Goal: Task Accomplishment & Management: Manage account settings

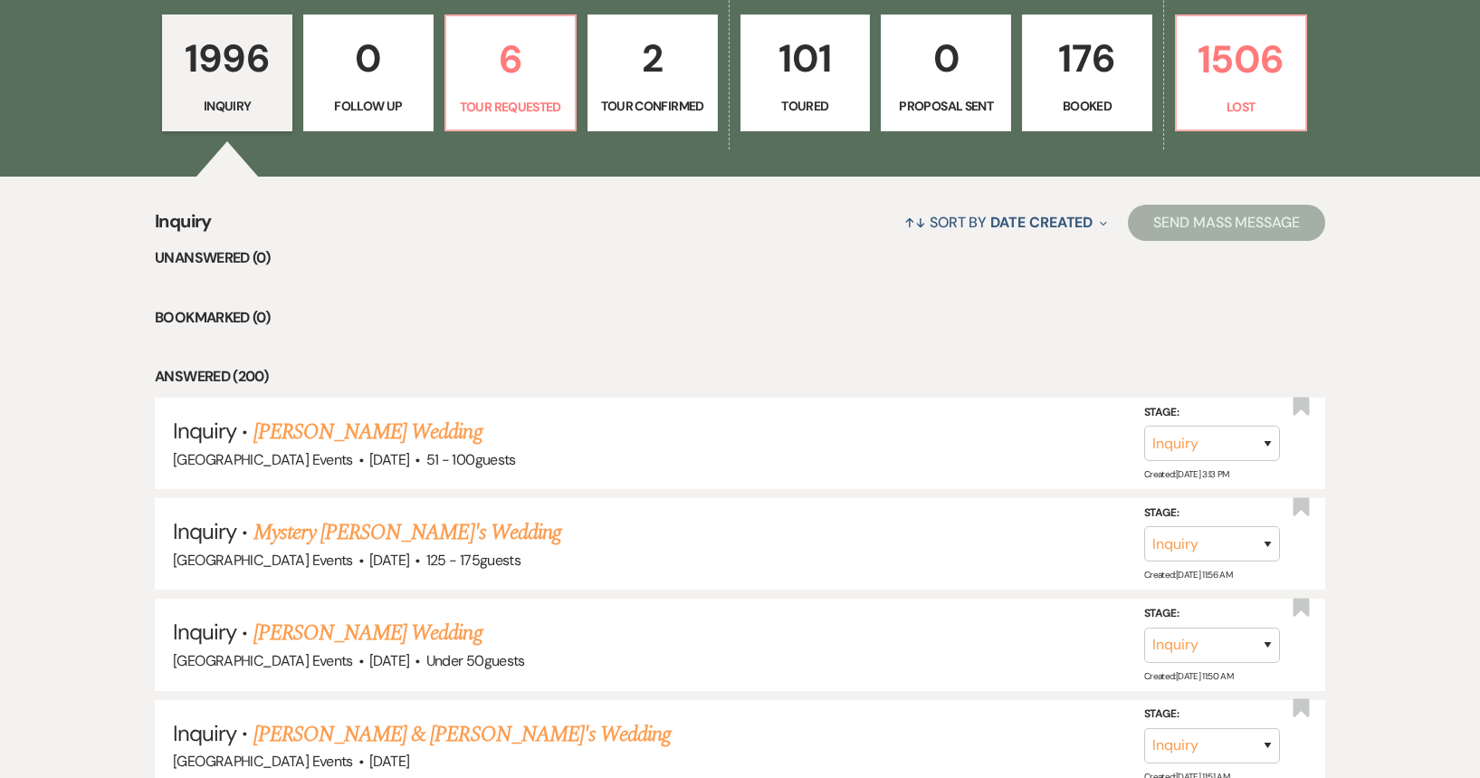
scroll to position [724, 0]
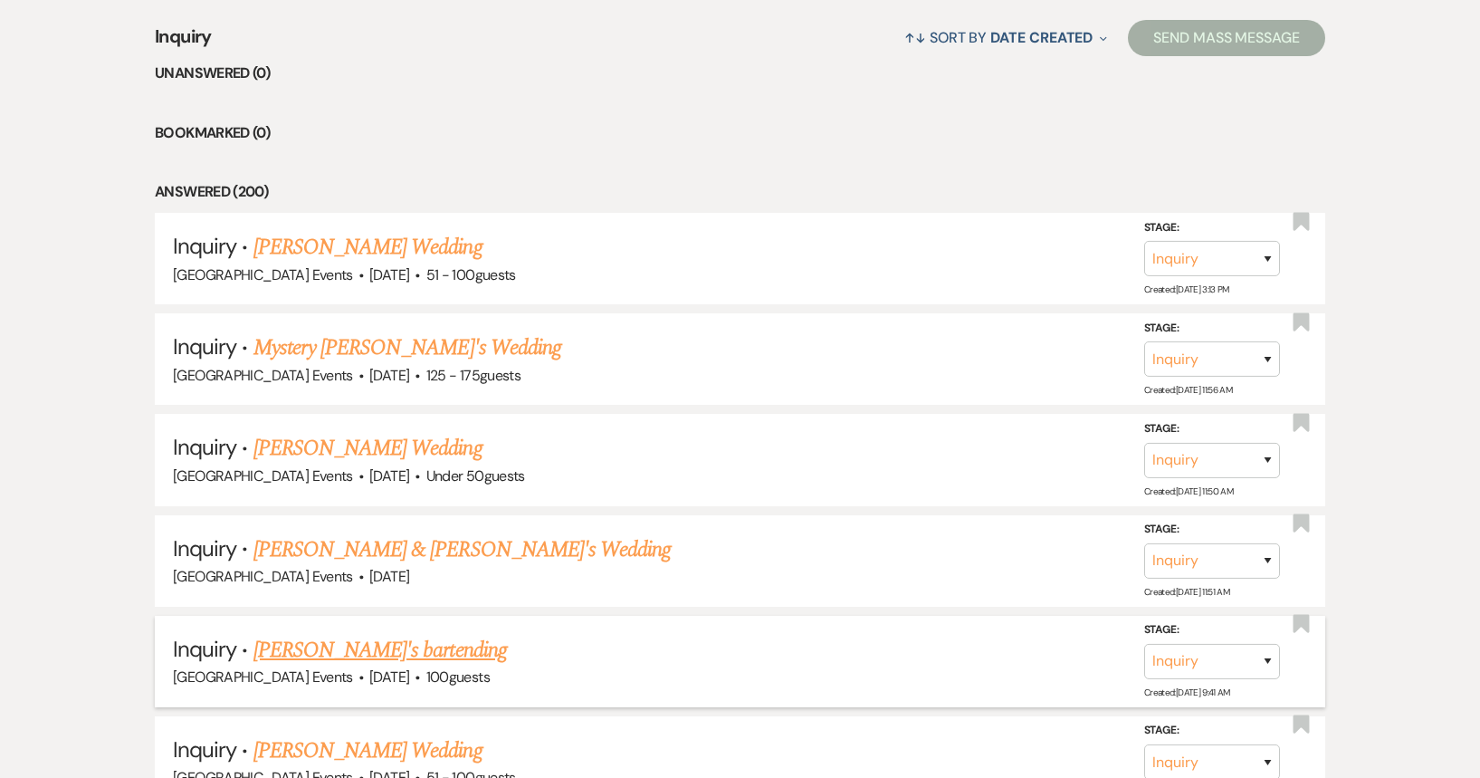
click at [406, 656] on link "[PERSON_NAME]'s bartending" at bounding box center [379, 650] width 253 height 33
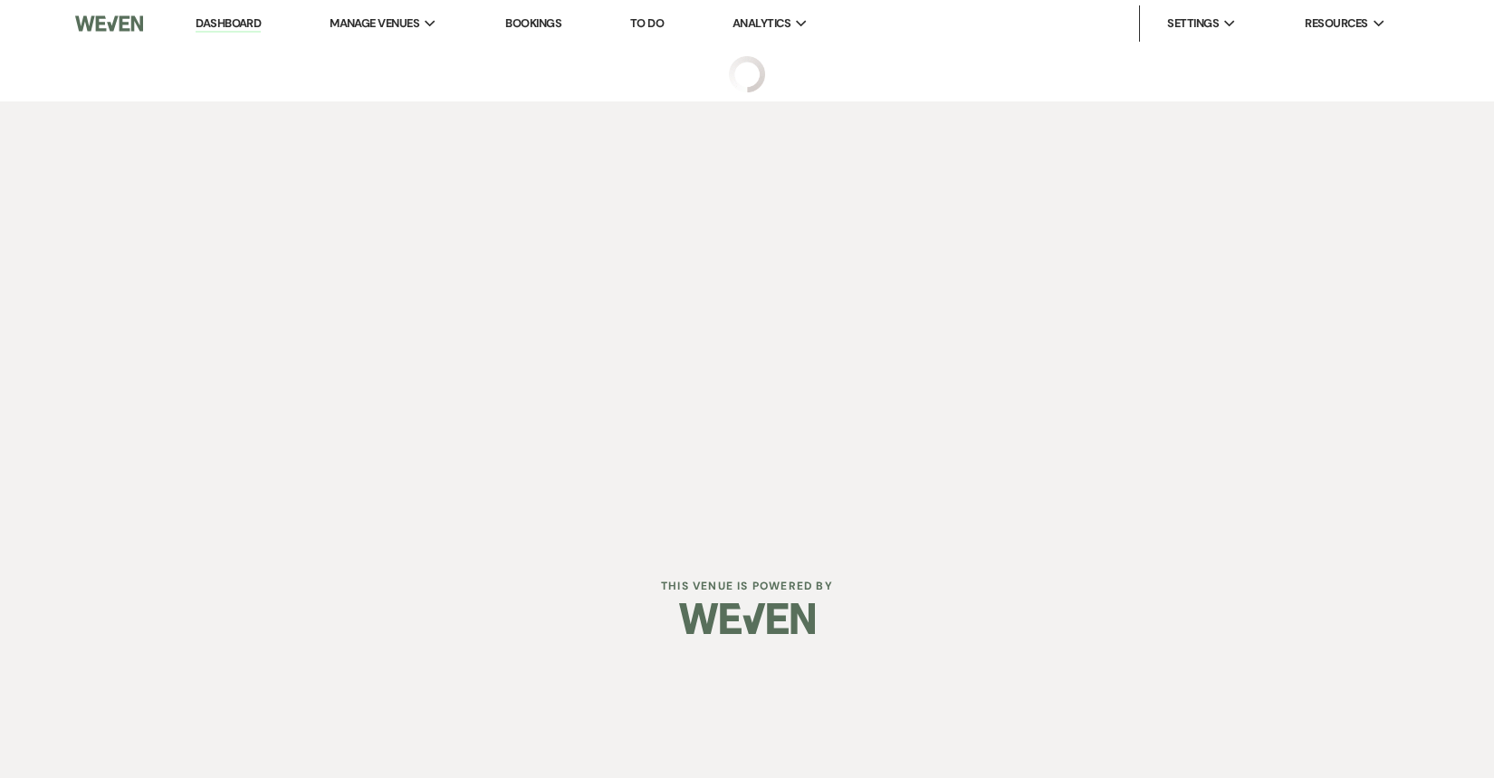
select select "5"
select select "13"
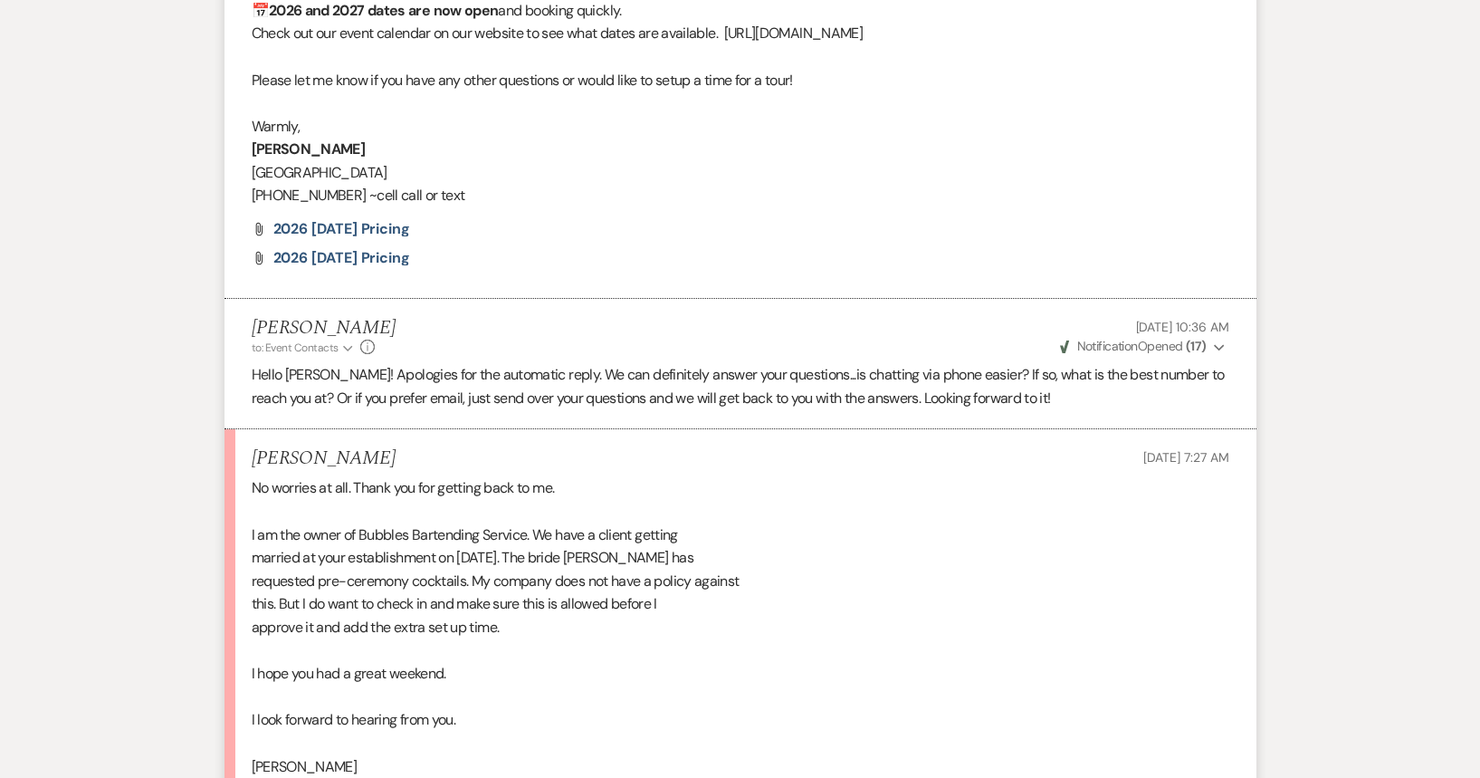
scroll to position [2472, 0]
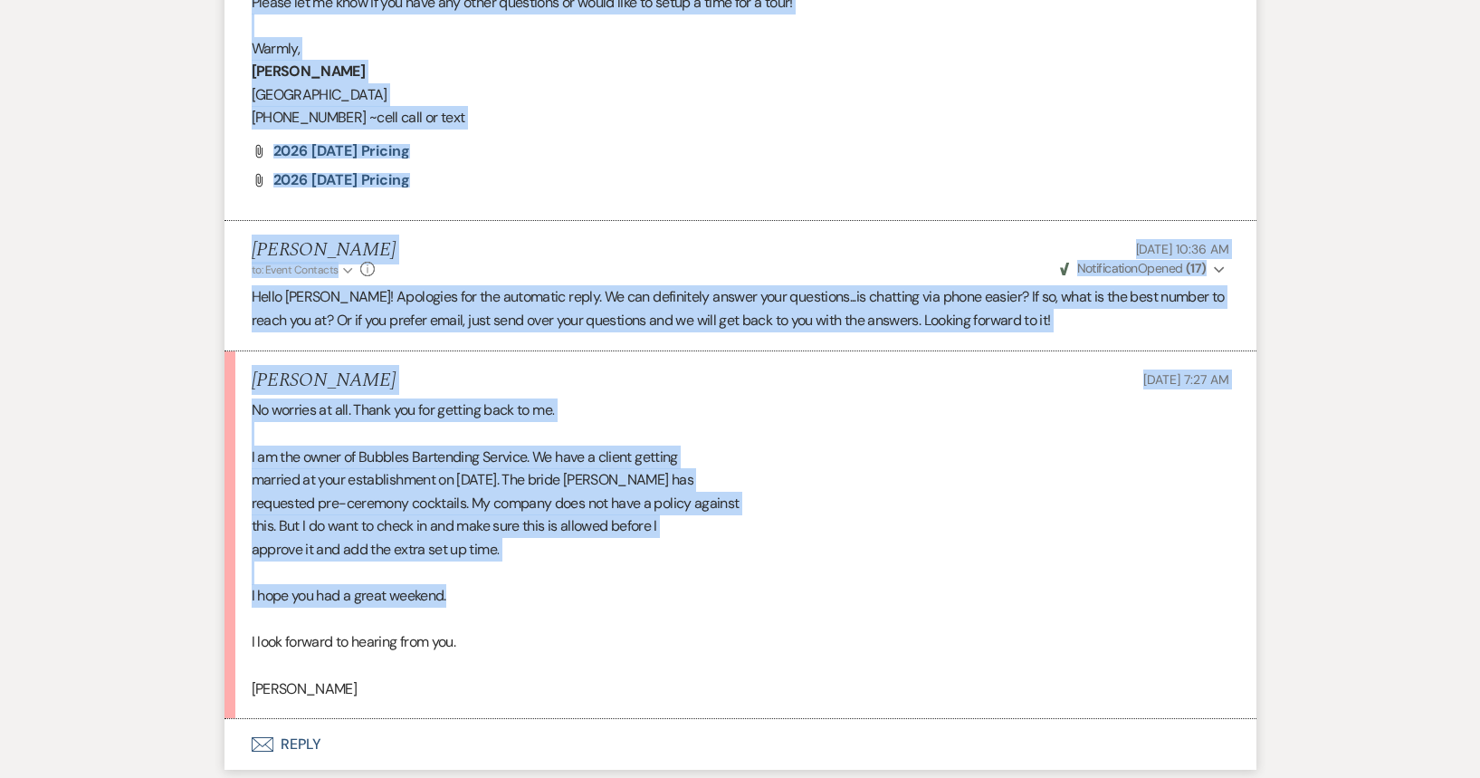
drag, startPoint x: 1486, startPoint y: 126, endPoint x: 1136, endPoint y: 606, distance: 594.1
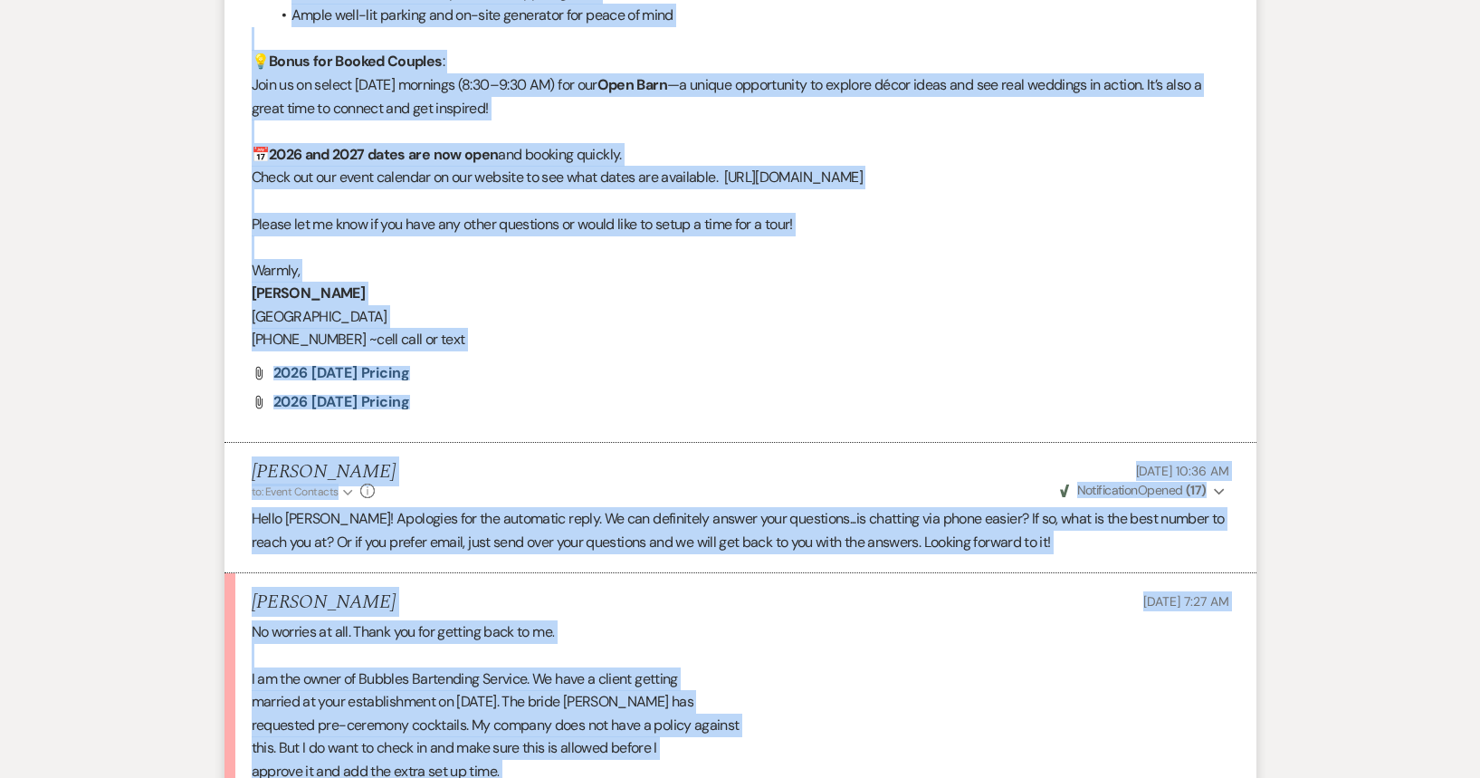
scroll to position [2608, 0]
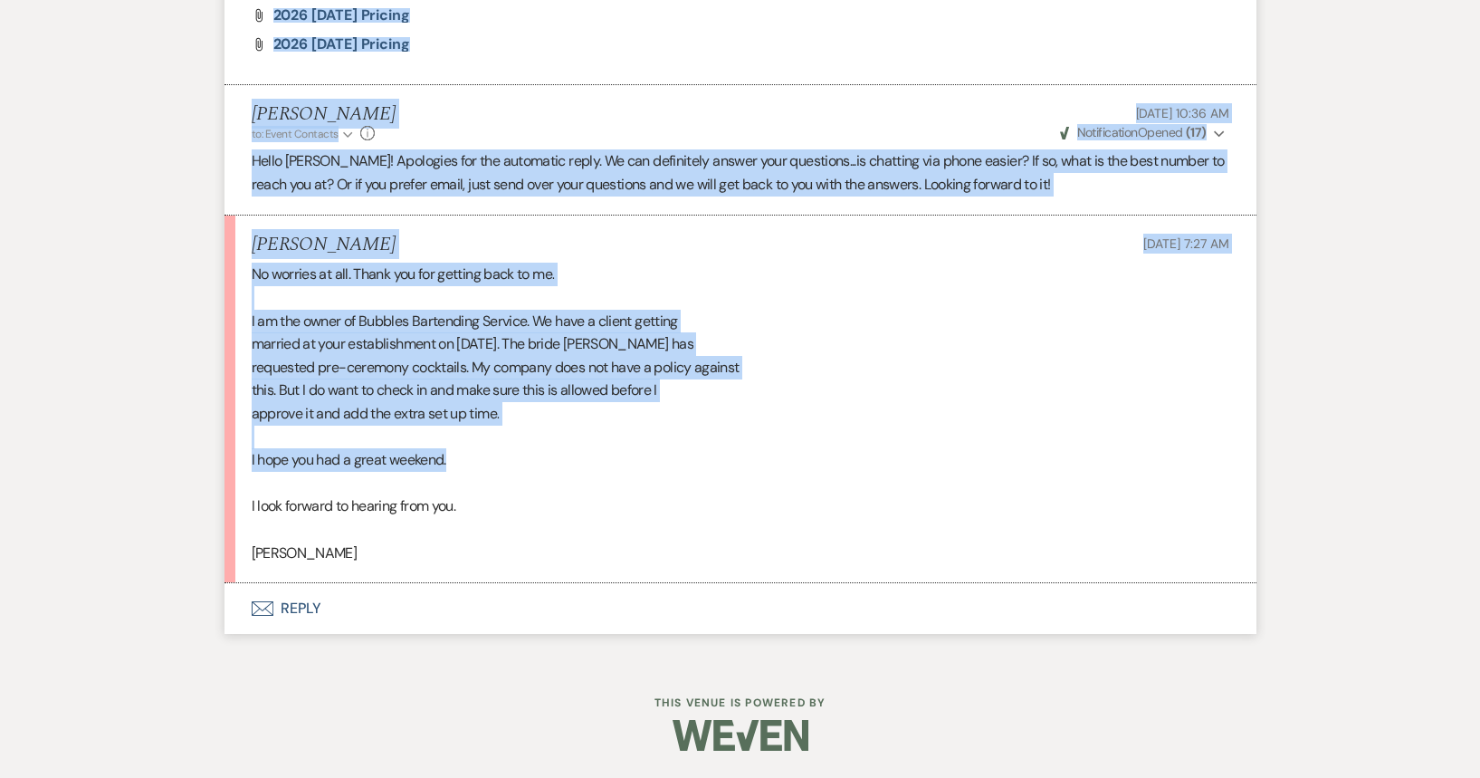
click at [1120, 450] on div "No worries at all. Thank you for getting back to me. I am the owner of Bubbles …" at bounding box center [741, 413] width 978 height 301
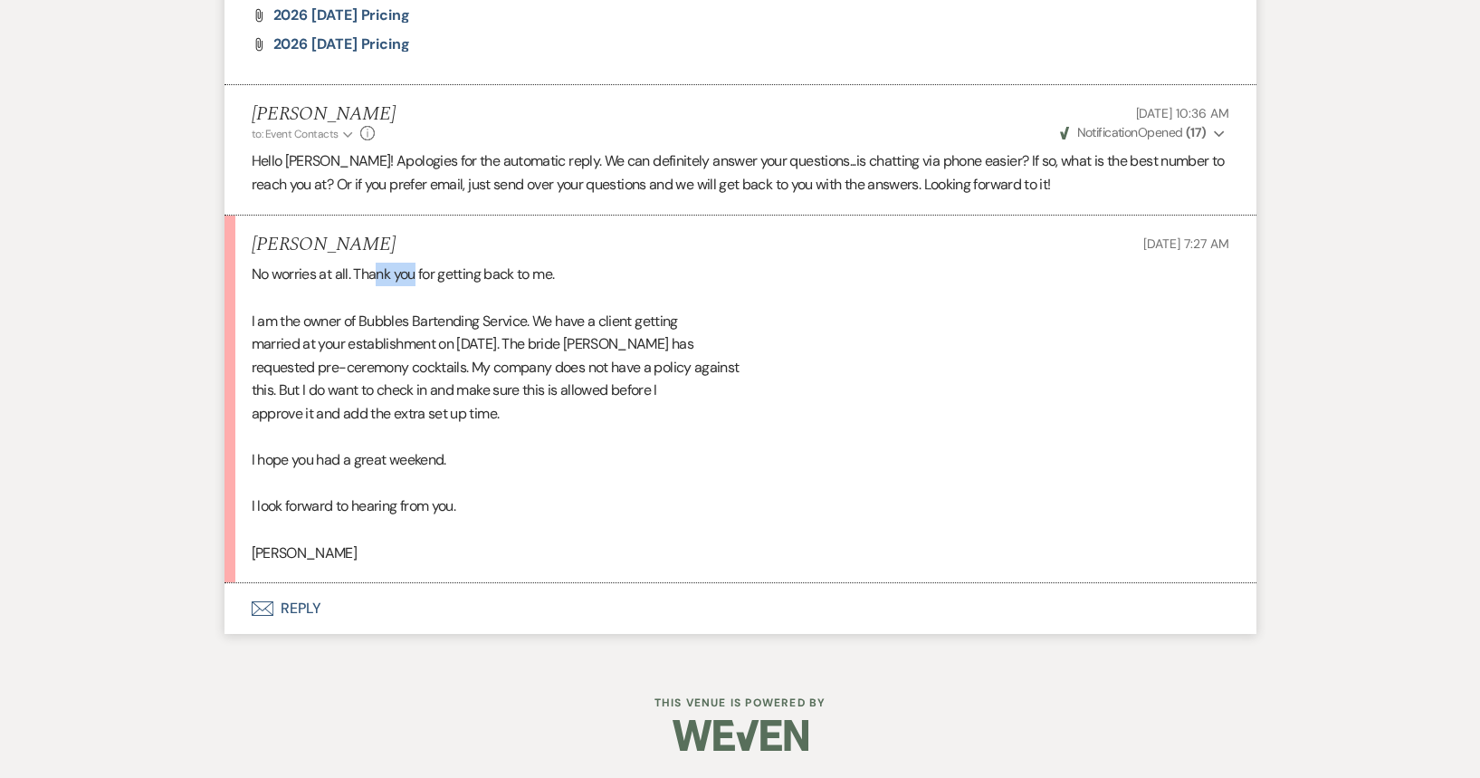
drag, startPoint x: 392, startPoint y: 268, endPoint x: 492, endPoint y: 284, distance: 101.8
click at [492, 282] on div "No worries at all. Thank you for getting back to me. I am the owner of Bubbles …" at bounding box center [741, 413] width 978 height 301
click at [539, 380] on div "No worries at all. Thank you for getting back to me. I am the owner of Bubbles …" at bounding box center [741, 413] width 978 height 301
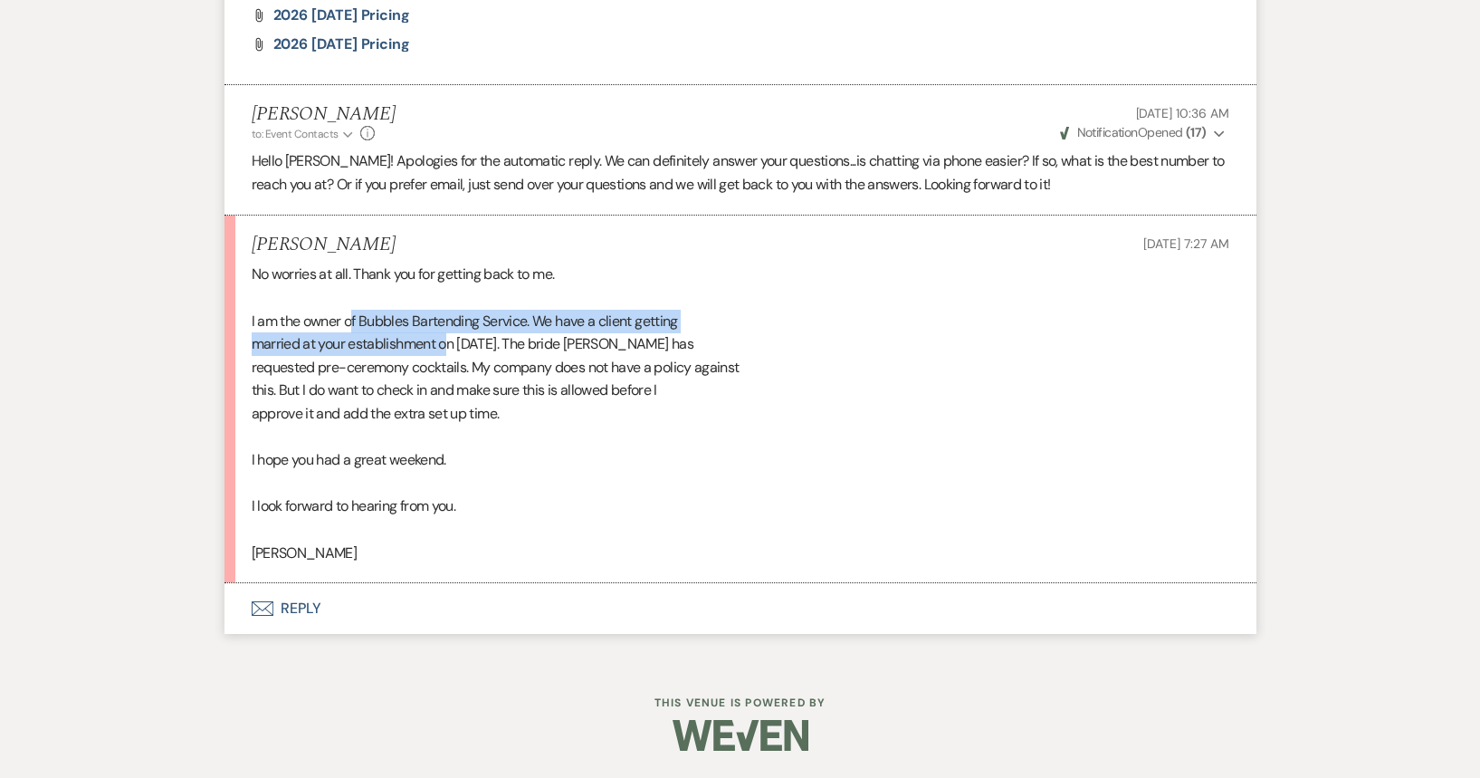
drag, startPoint x: 357, startPoint y: 311, endPoint x: 500, endPoint y: 373, distance: 155.7
click at [458, 349] on div "No worries at all. Thank you for getting back to me. I am the owner of Bubbles …" at bounding box center [741, 413] width 978 height 301
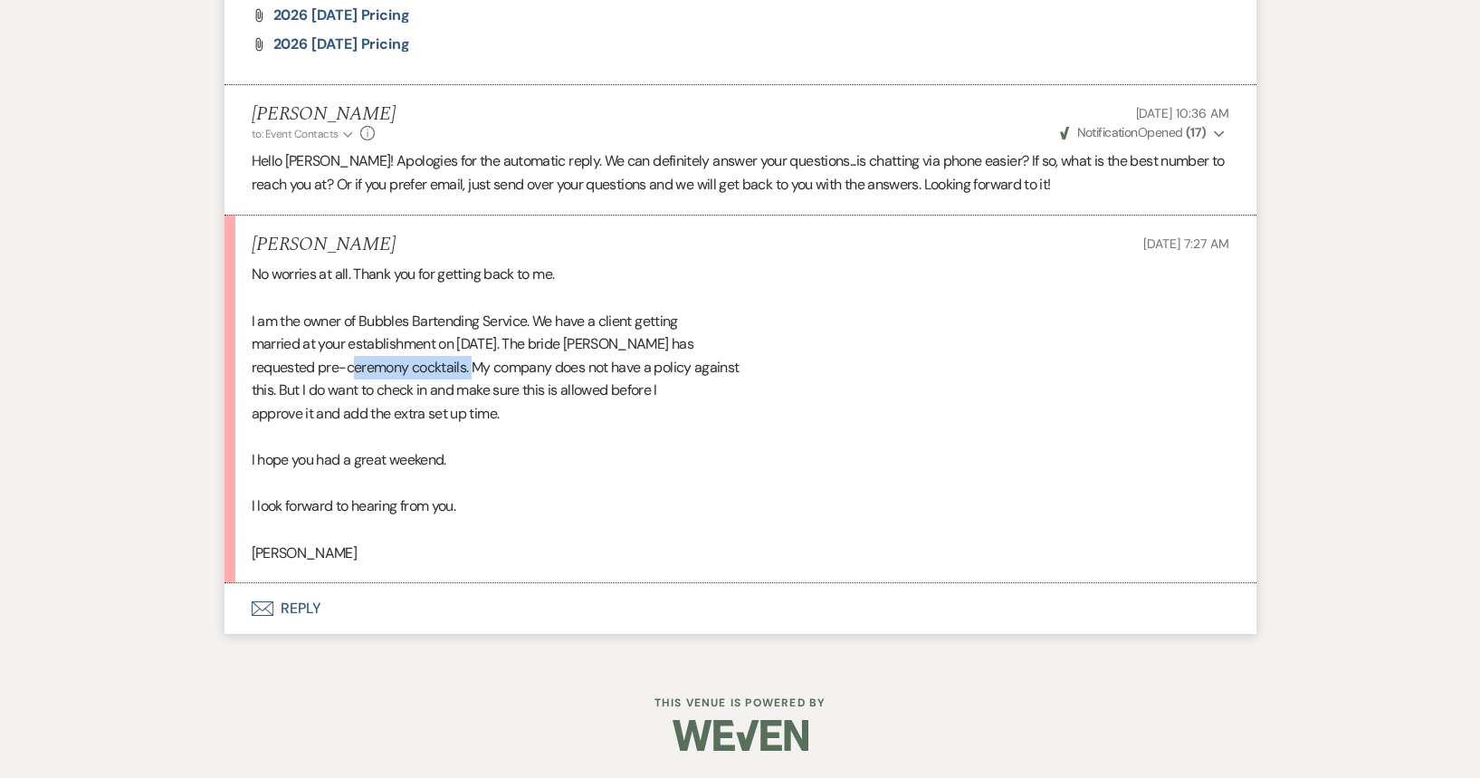
drag, startPoint x: 354, startPoint y: 372, endPoint x: 483, endPoint y: 363, distance: 129.8
click at [482, 363] on div "No worries at all. Thank you for getting back to me. I am the owner of Bubbles …" at bounding box center [741, 413] width 978 height 301
click at [536, 375] on div "No worries at all. Thank you for getting back to me. I am the owner of Bubbles …" at bounding box center [741, 413] width 978 height 301
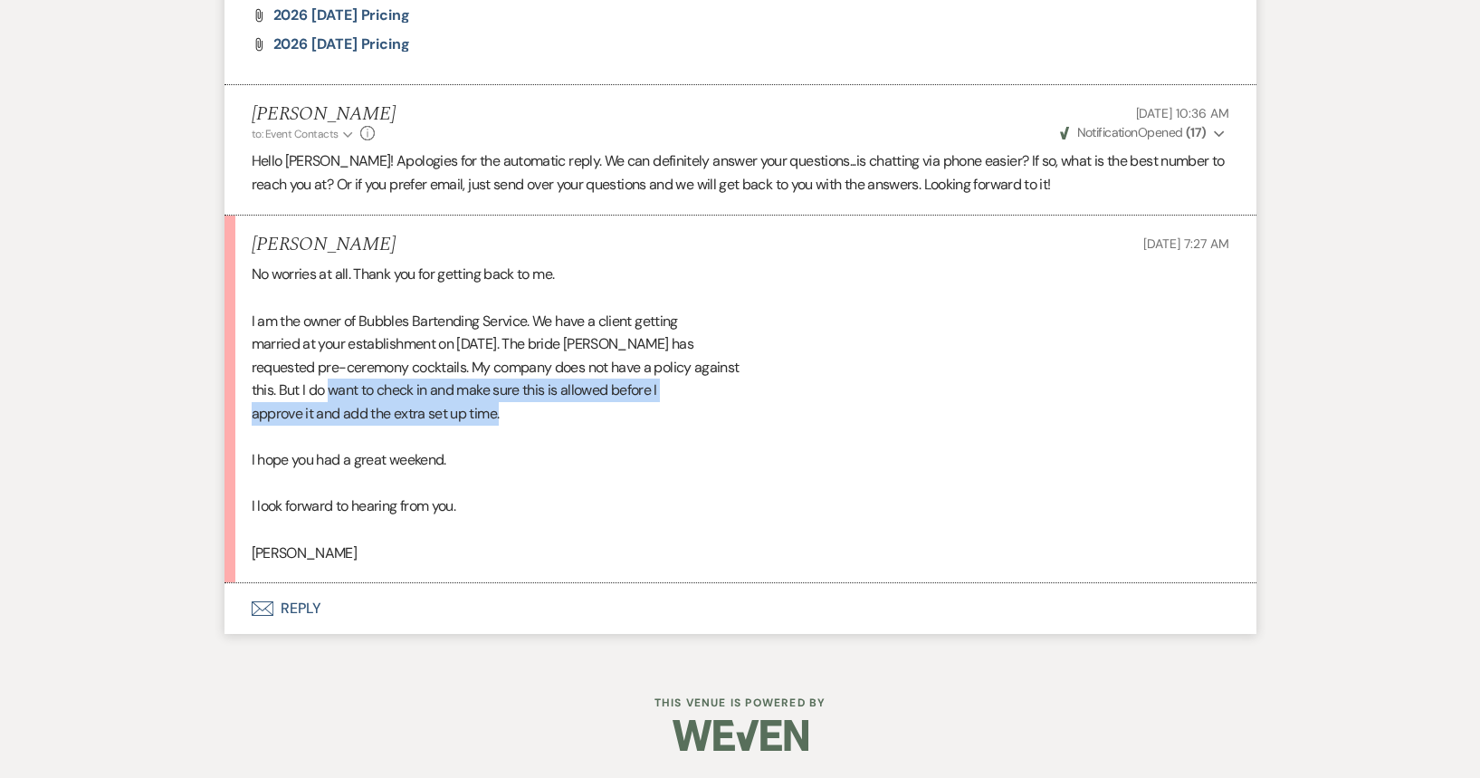
drag, startPoint x: 334, startPoint y: 388, endPoint x: 513, endPoint y: 403, distance: 179.8
click at [513, 403] on div "No worries at all. Thank you for getting back to me. I am the owner of Bubbles …" at bounding box center [741, 413] width 978 height 301
click at [532, 404] on div "No worries at all. Thank you for getting back to me. I am the owner of Bubbles …" at bounding box center [741, 413] width 978 height 301
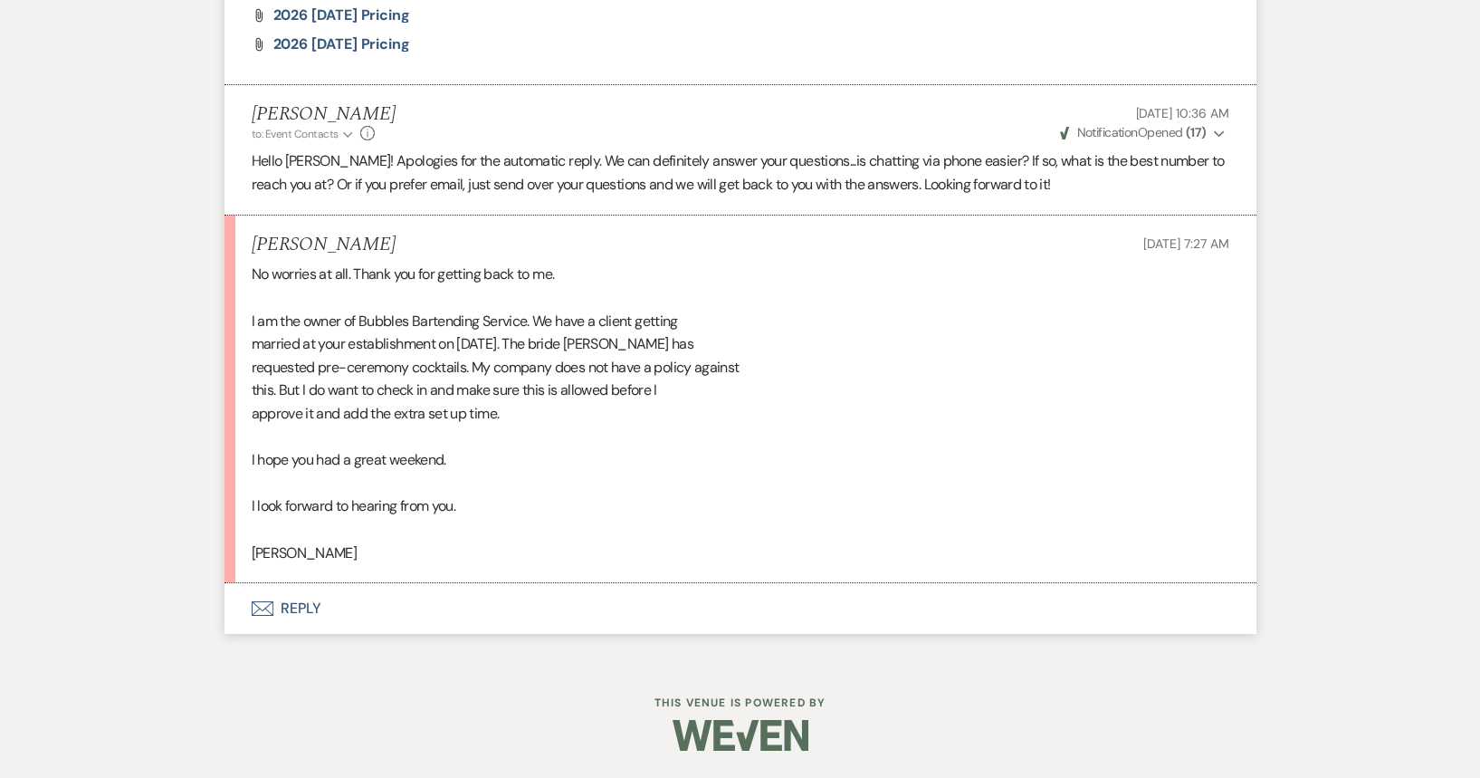
click at [350, 610] on button "Envelope Reply" at bounding box center [741, 608] width 1032 height 51
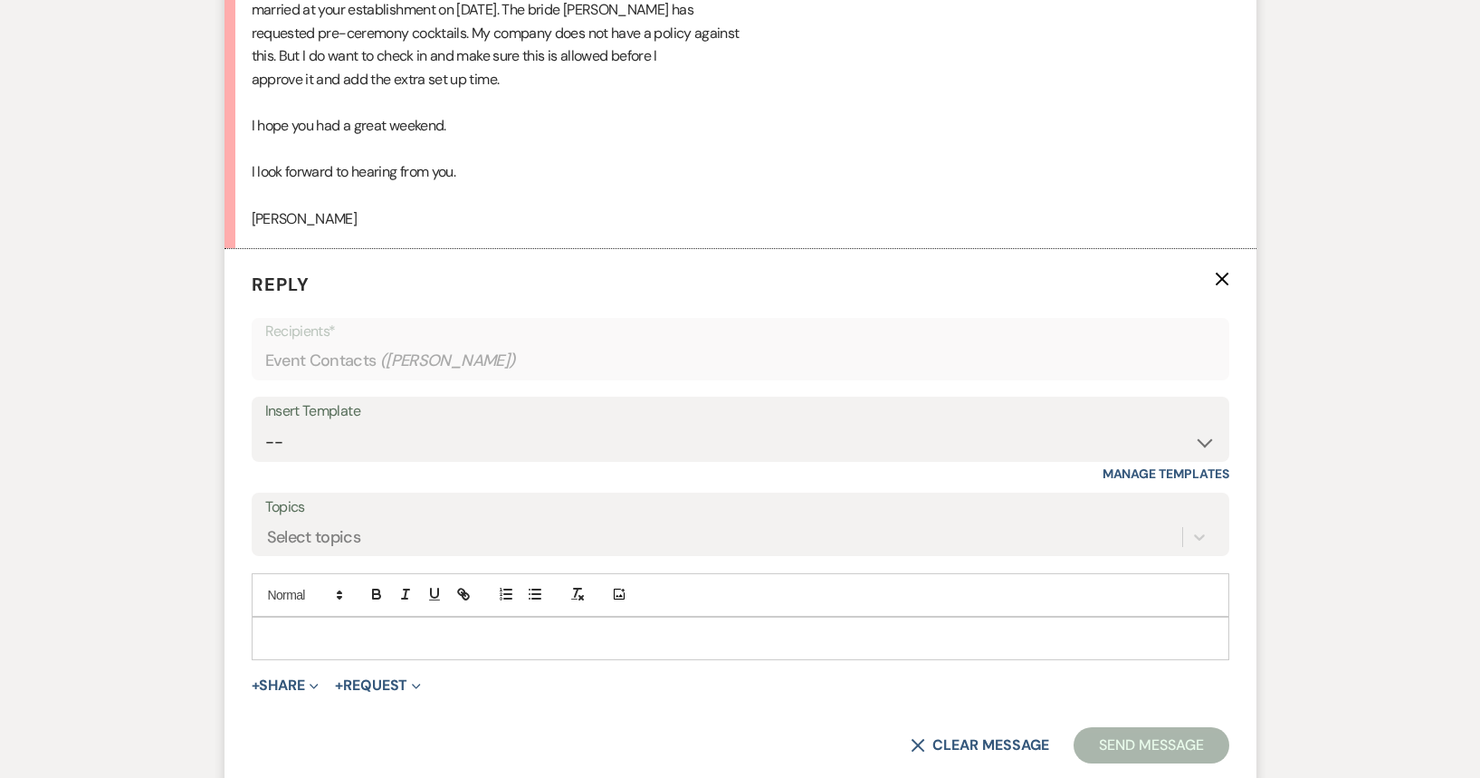
scroll to position [2954, 0]
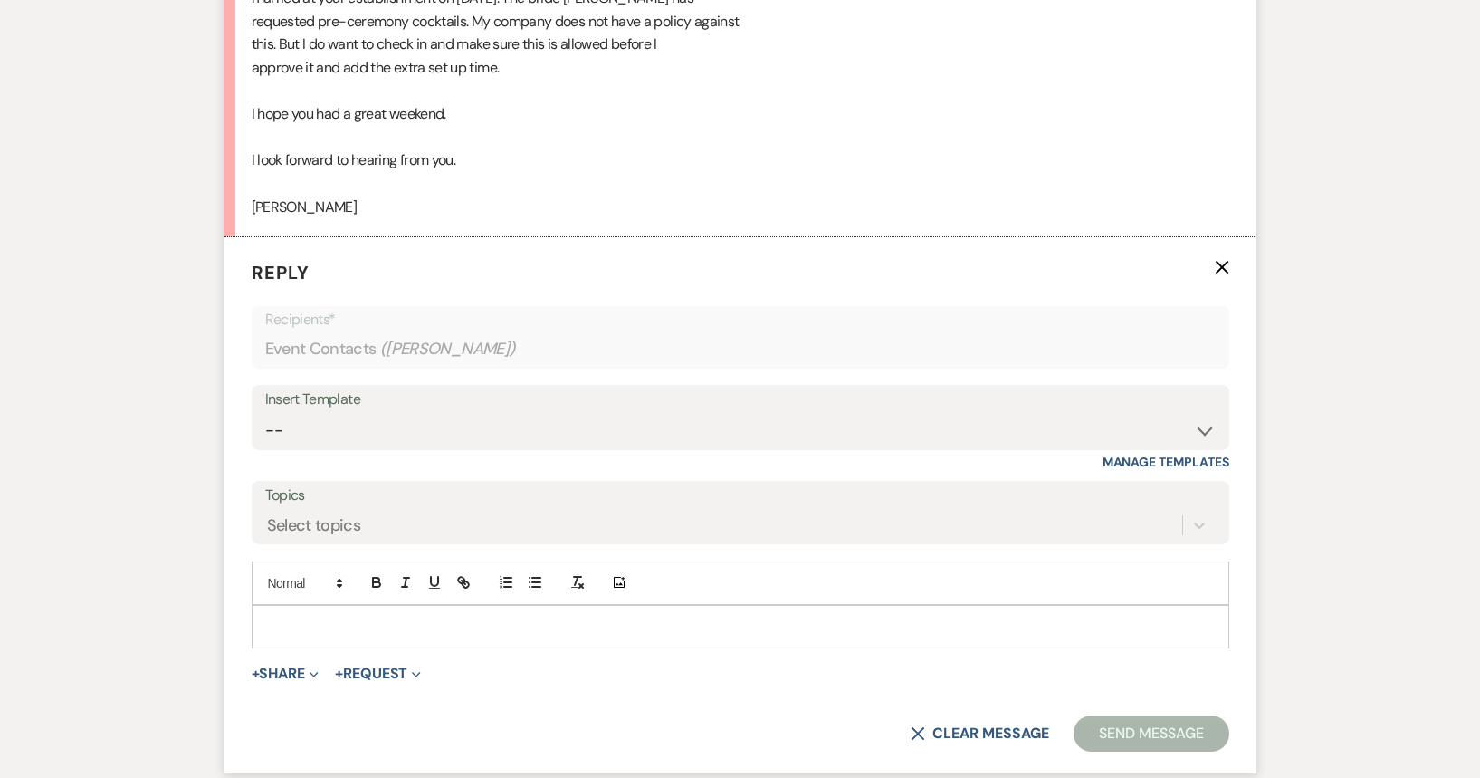
click at [453, 627] on p at bounding box center [740, 626] width 949 height 20
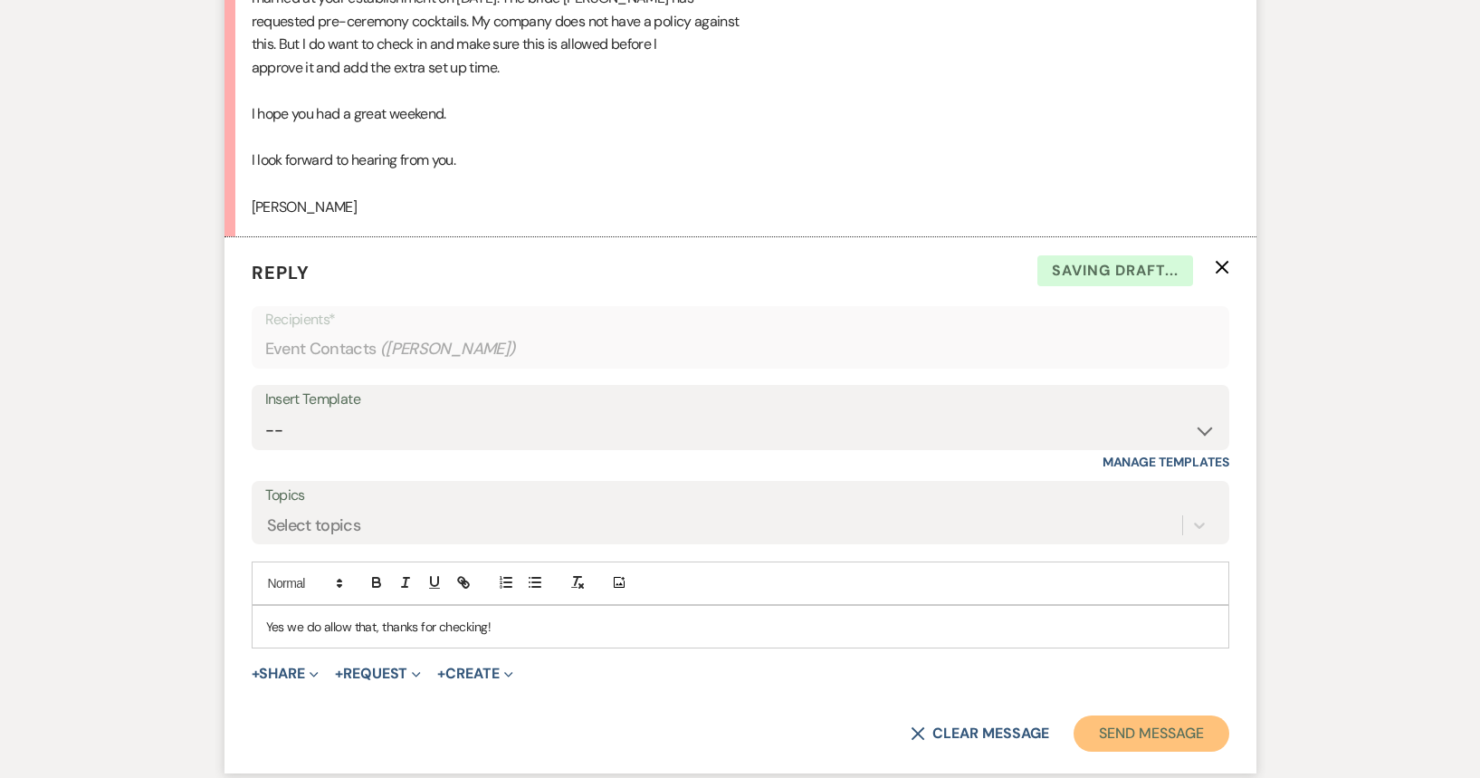
click at [1187, 722] on button "Send Message" at bounding box center [1151, 733] width 155 height 36
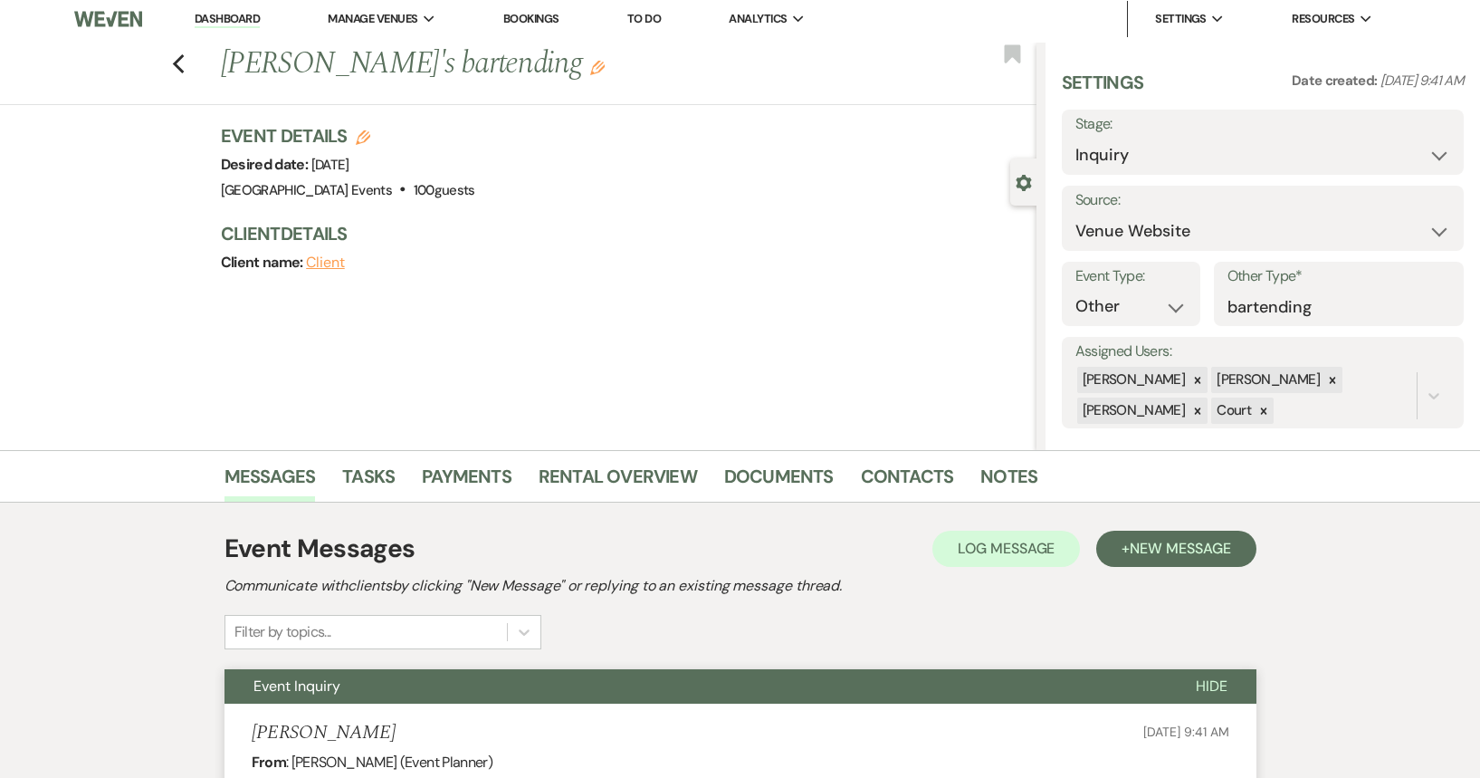
scroll to position [0, 0]
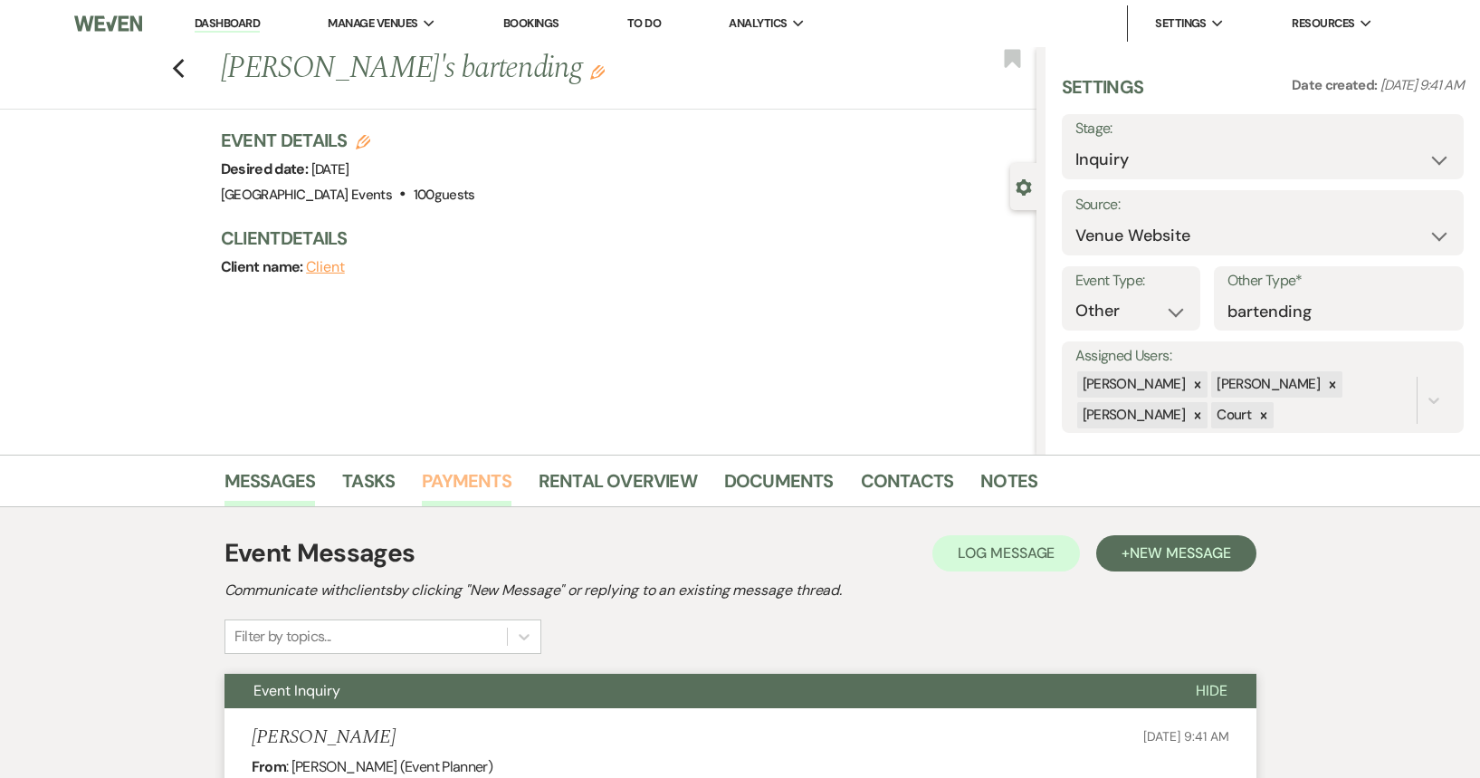
click at [458, 481] on link "Payments" at bounding box center [467, 486] width 90 height 40
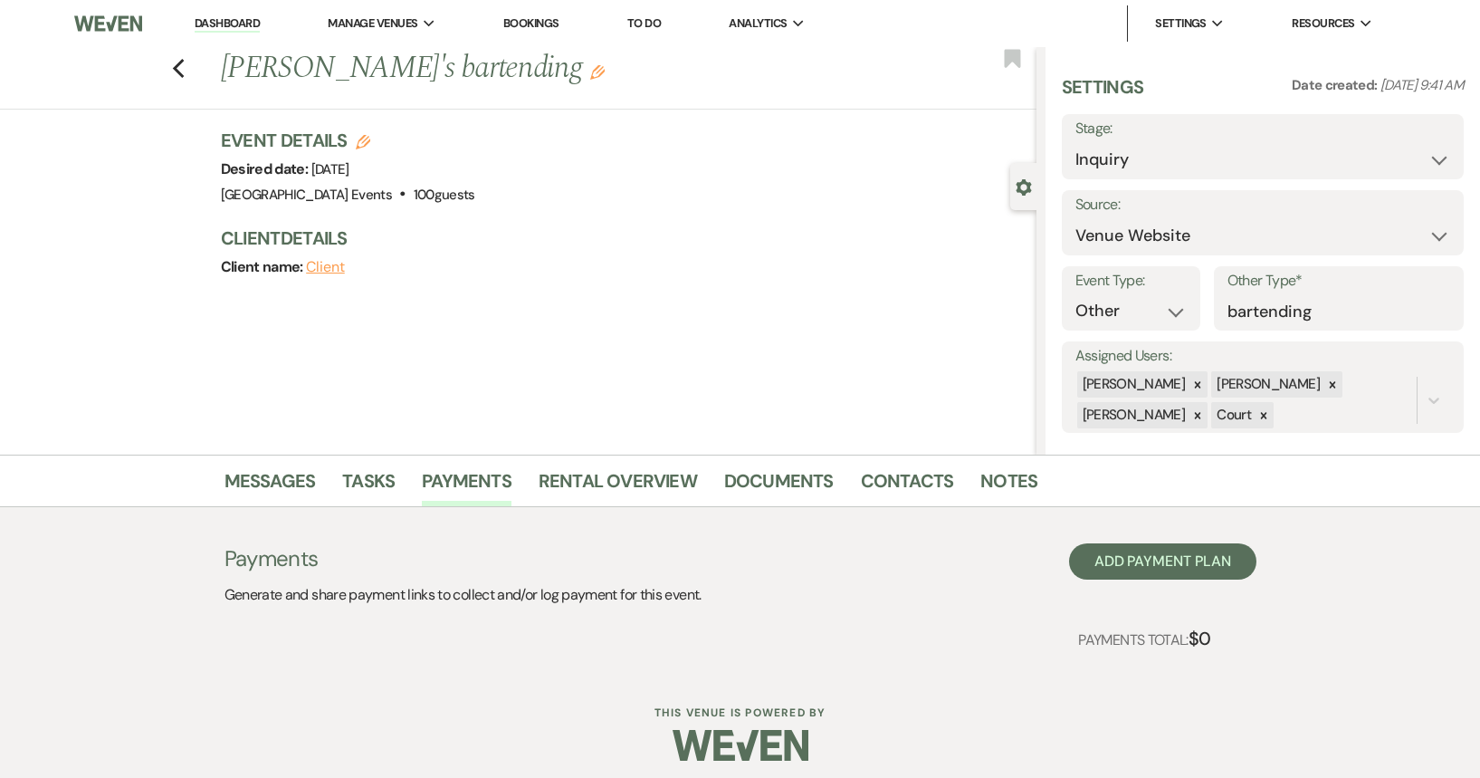
click at [207, 23] on link "Dashboard" at bounding box center [227, 23] width 65 height 17
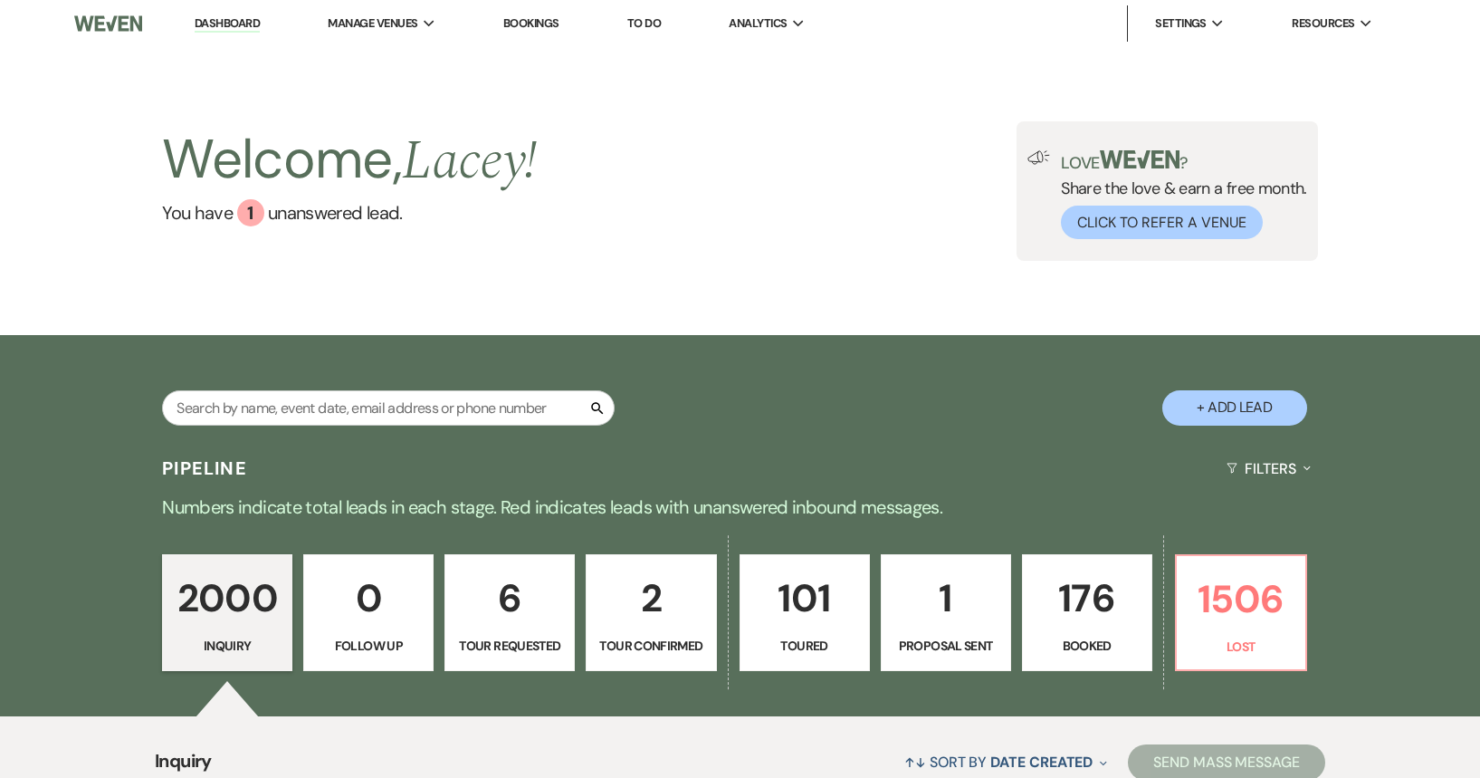
click at [1070, 595] on p "176" at bounding box center [1087, 598] width 107 height 61
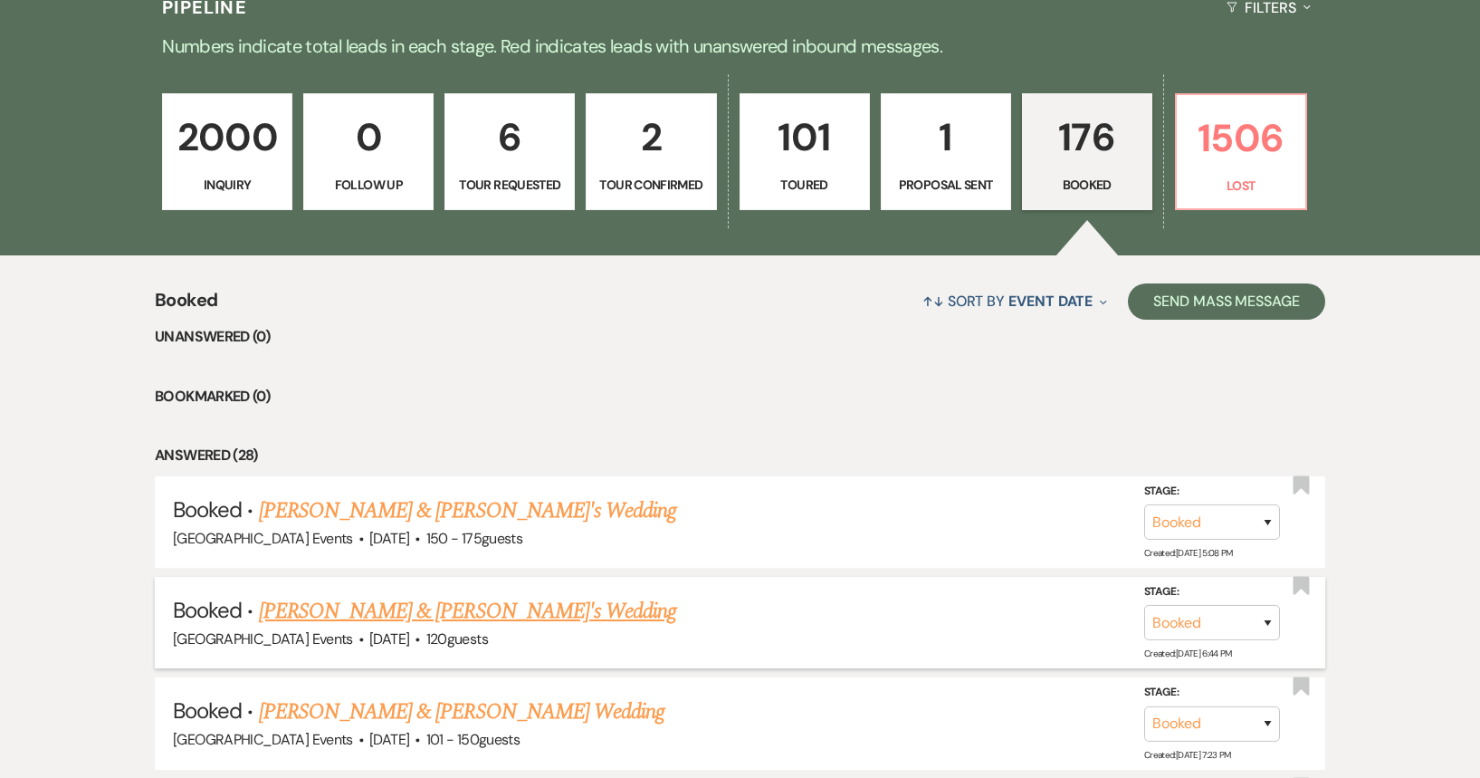
scroll to position [634, 0]
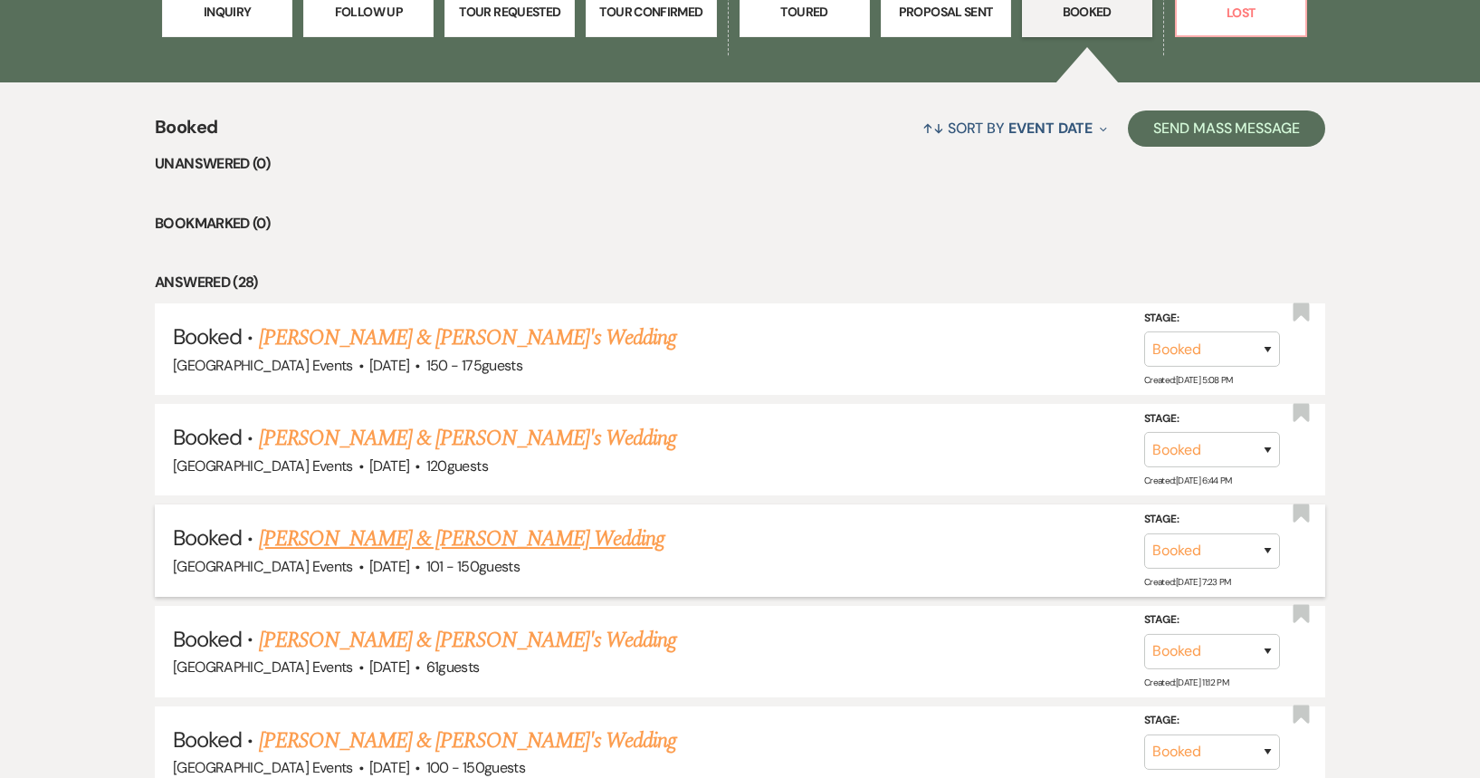
click at [461, 545] on link "[PERSON_NAME] & [PERSON_NAME] Wedding" at bounding box center [462, 538] width 406 height 33
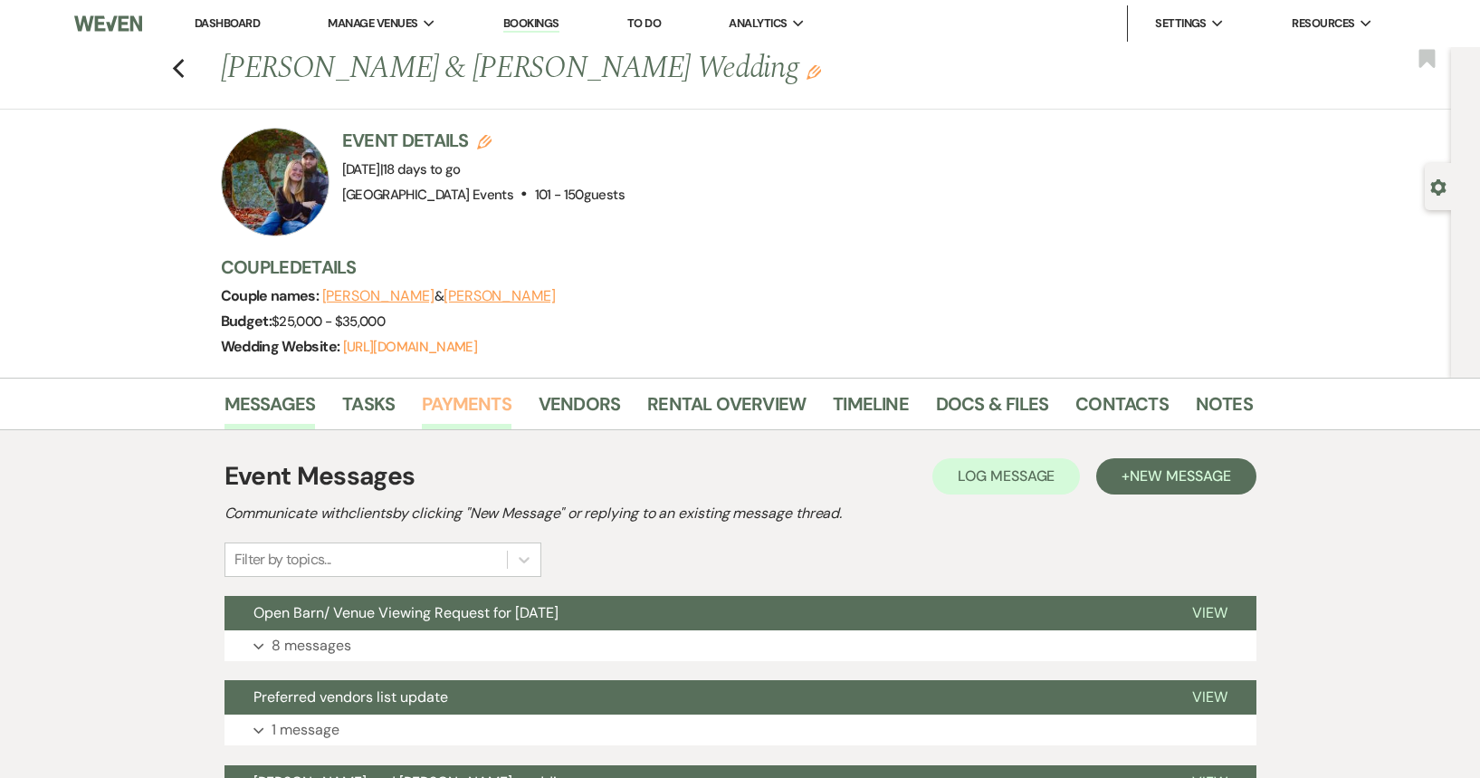
click at [491, 411] on link "Payments" at bounding box center [467, 409] width 90 height 40
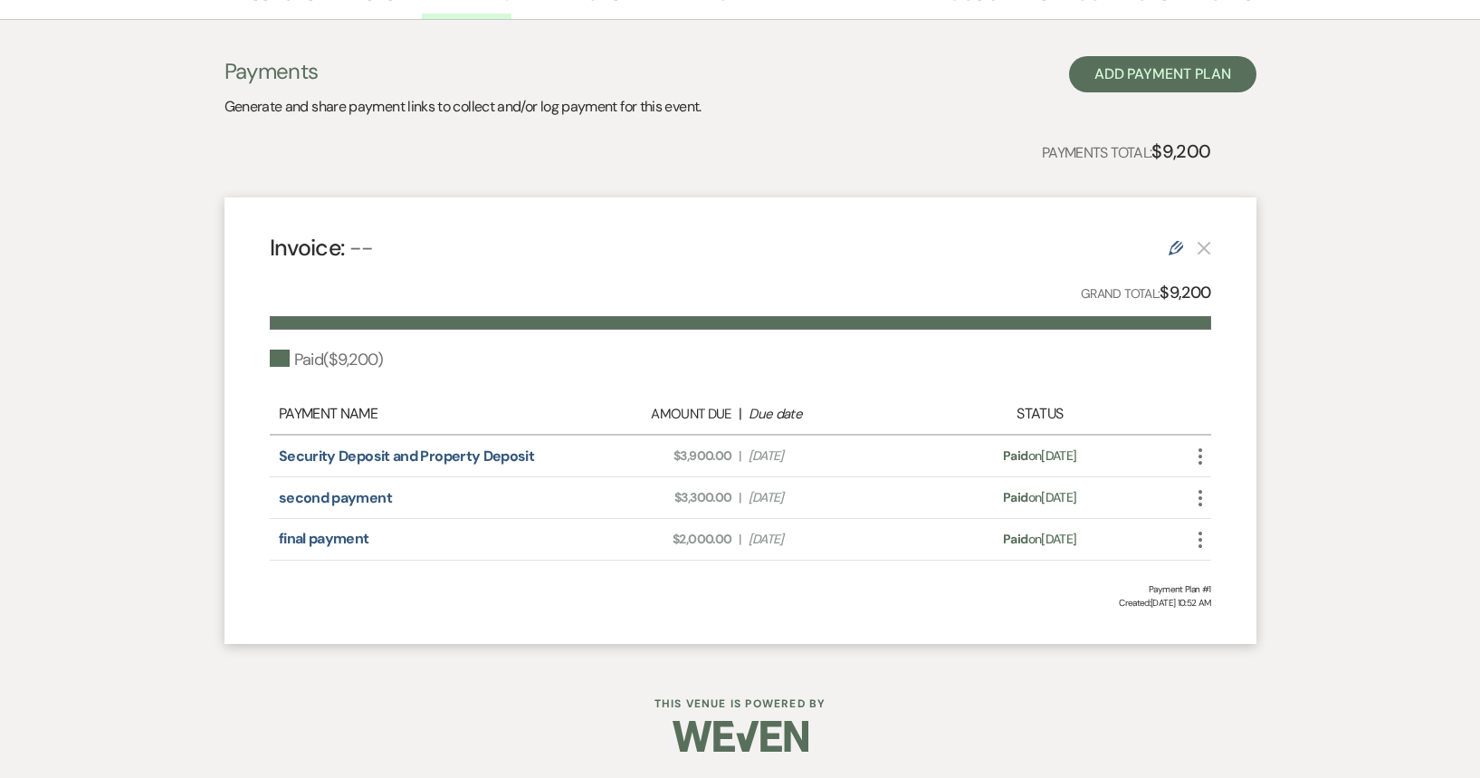
scroll to position [411, 0]
drag, startPoint x: 1095, startPoint y: 548, endPoint x: 840, endPoint y: 548, distance: 255.3
click at [840, 548] on div "final payment Amount Due: $2,000.00 | Due Date [DATE] Payment status: Paid on […" at bounding box center [740, 539] width 941 height 42
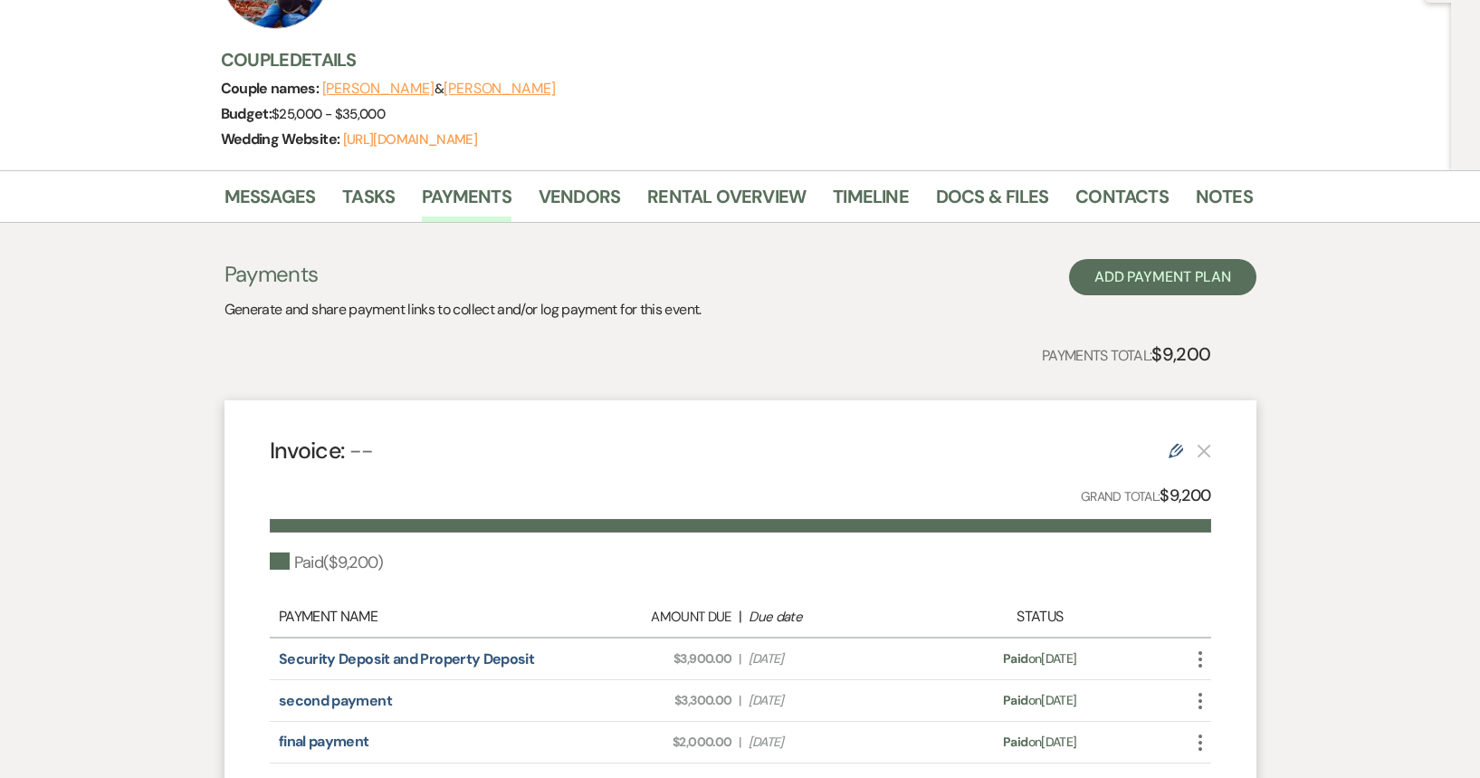
scroll to position [0, 0]
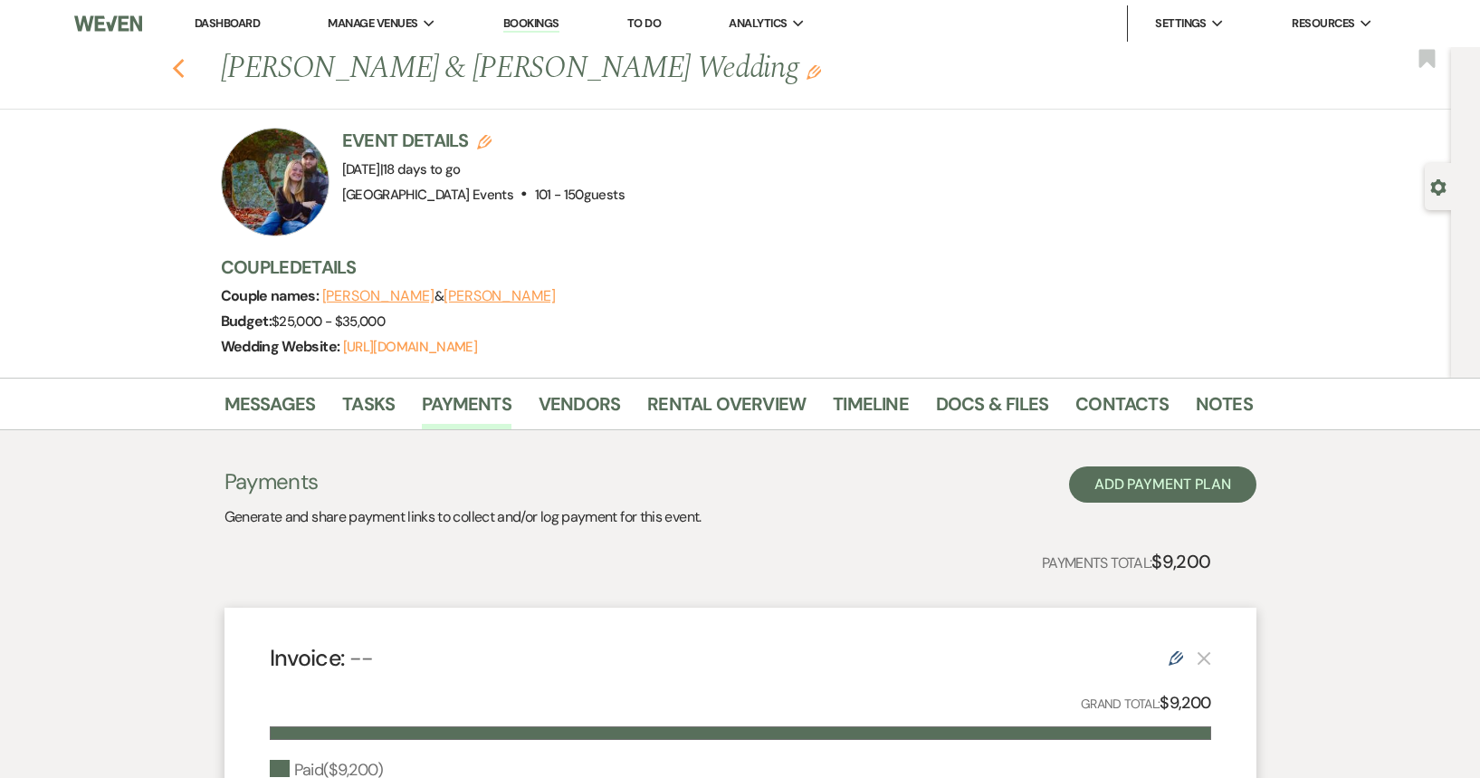
click at [178, 66] on icon "Previous" at bounding box center [179, 69] width 14 height 22
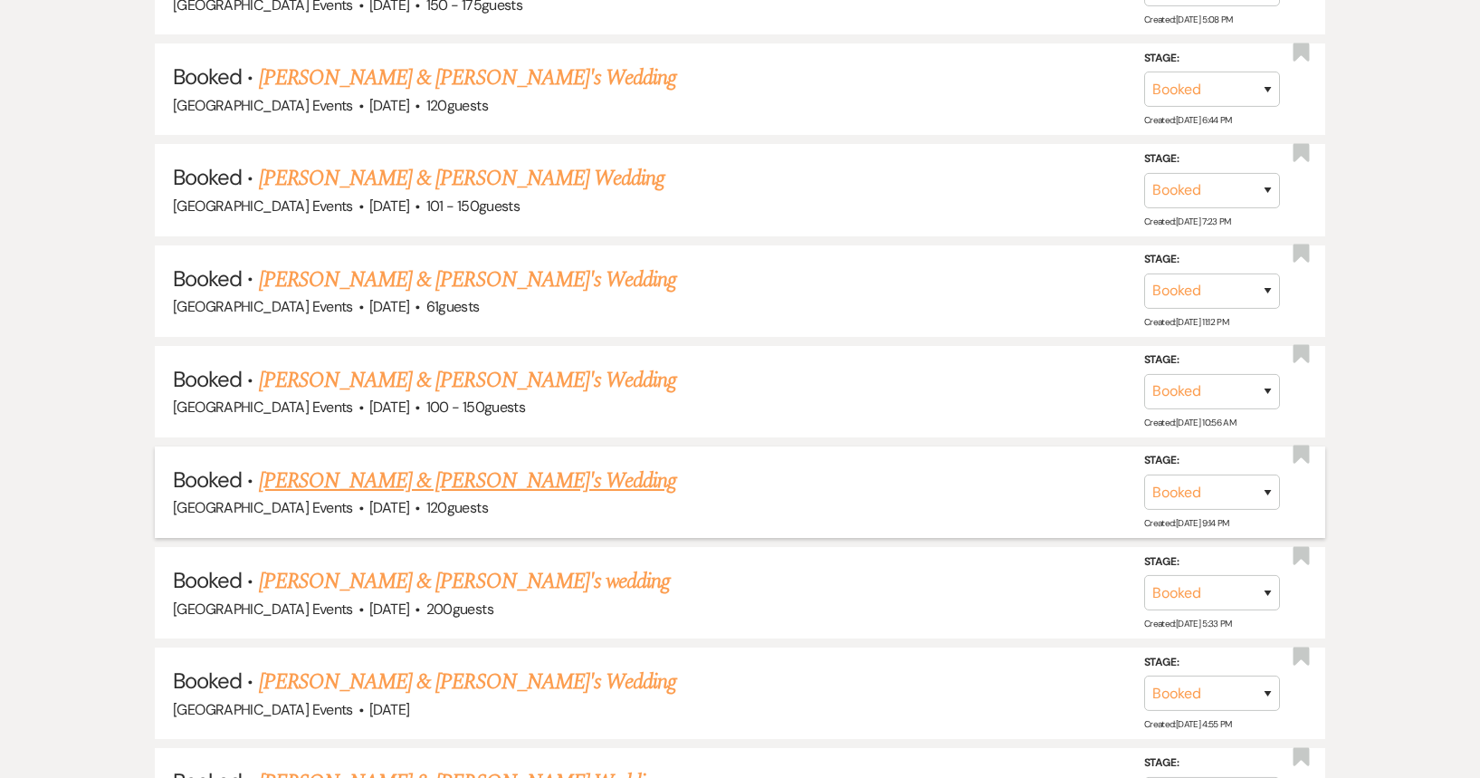
scroll to position [996, 0]
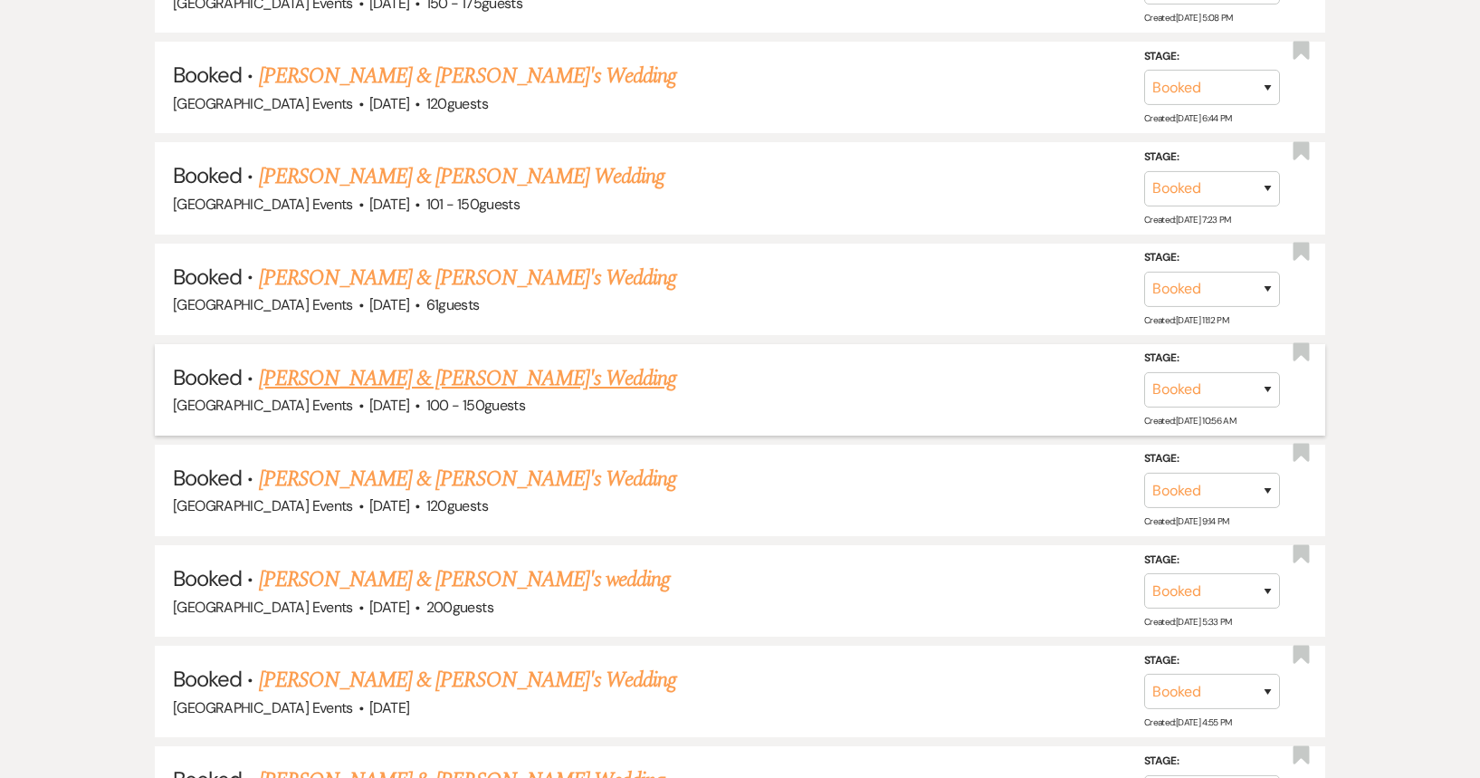
click at [381, 394] on div "[GEOGRAPHIC_DATA] Events · [DATE] · 100 - 150 guests" at bounding box center [740, 406] width 1134 height 24
click at [396, 375] on link "[PERSON_NAME] & [PERSON_NAME]'s Wedding" at bounding box center [468, 378] width 418 height 33
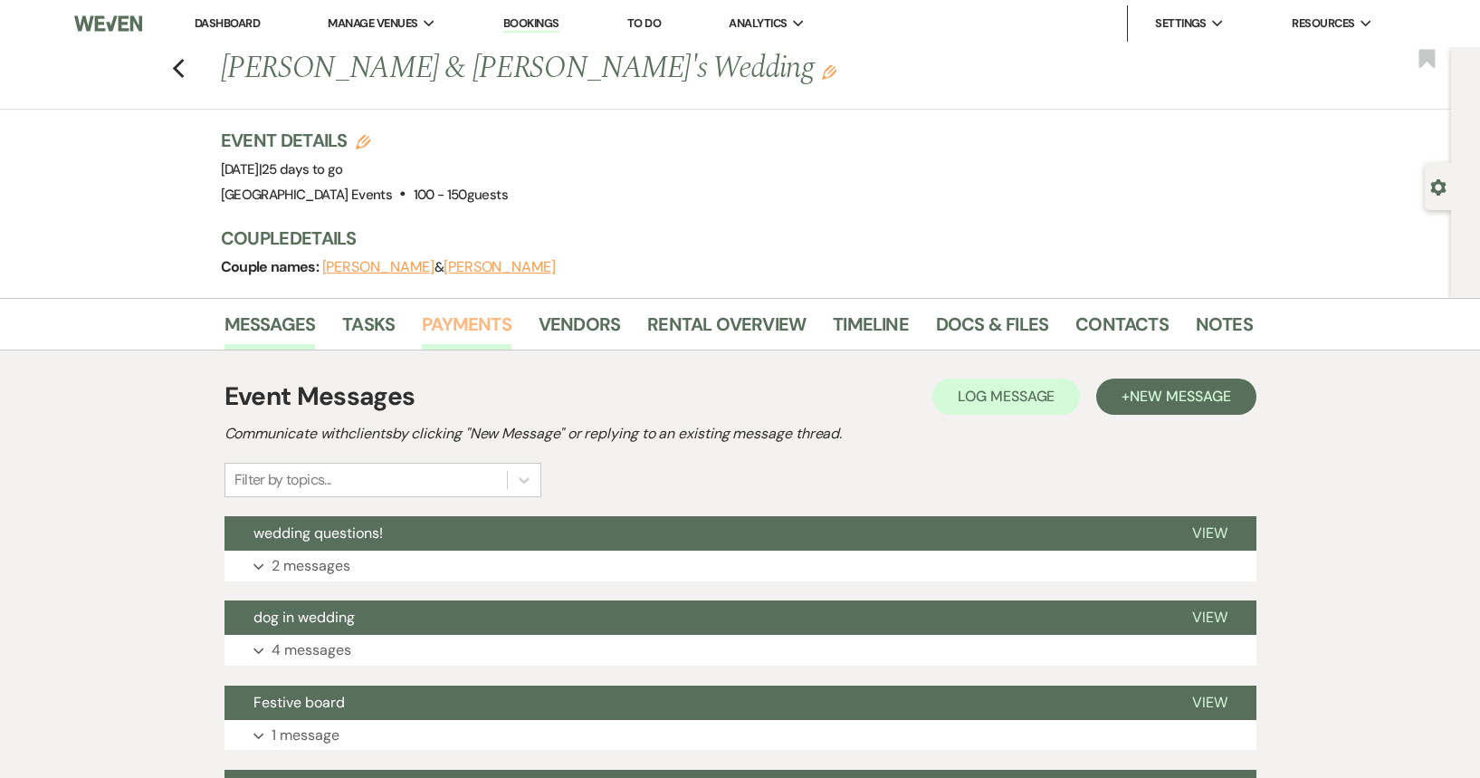
click at [463, 320] on link "Payments" at bounding box center [467, 330] width 90 height 40
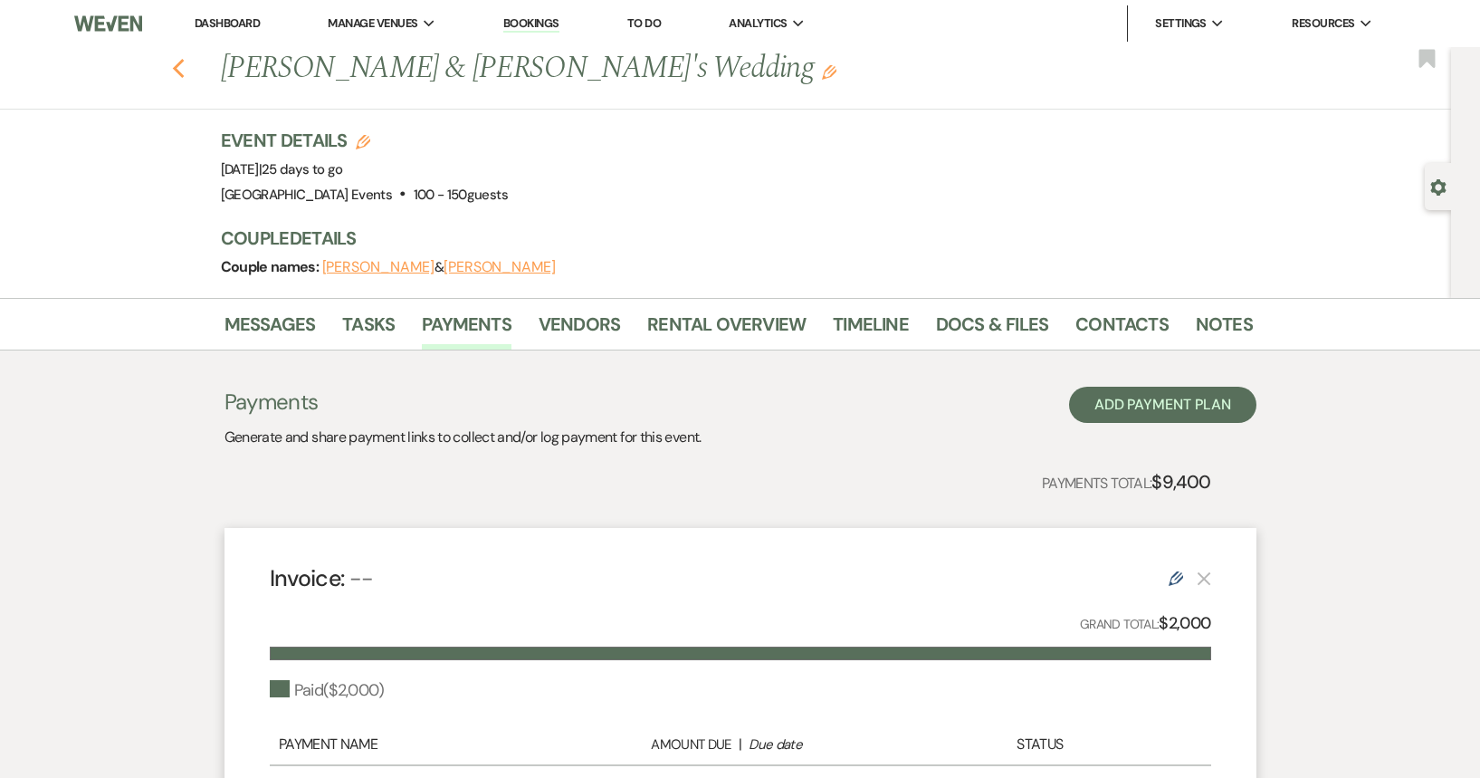
click at [186, 68] on icon "Previous" at bounding box center [179, 69] width 14 height 22
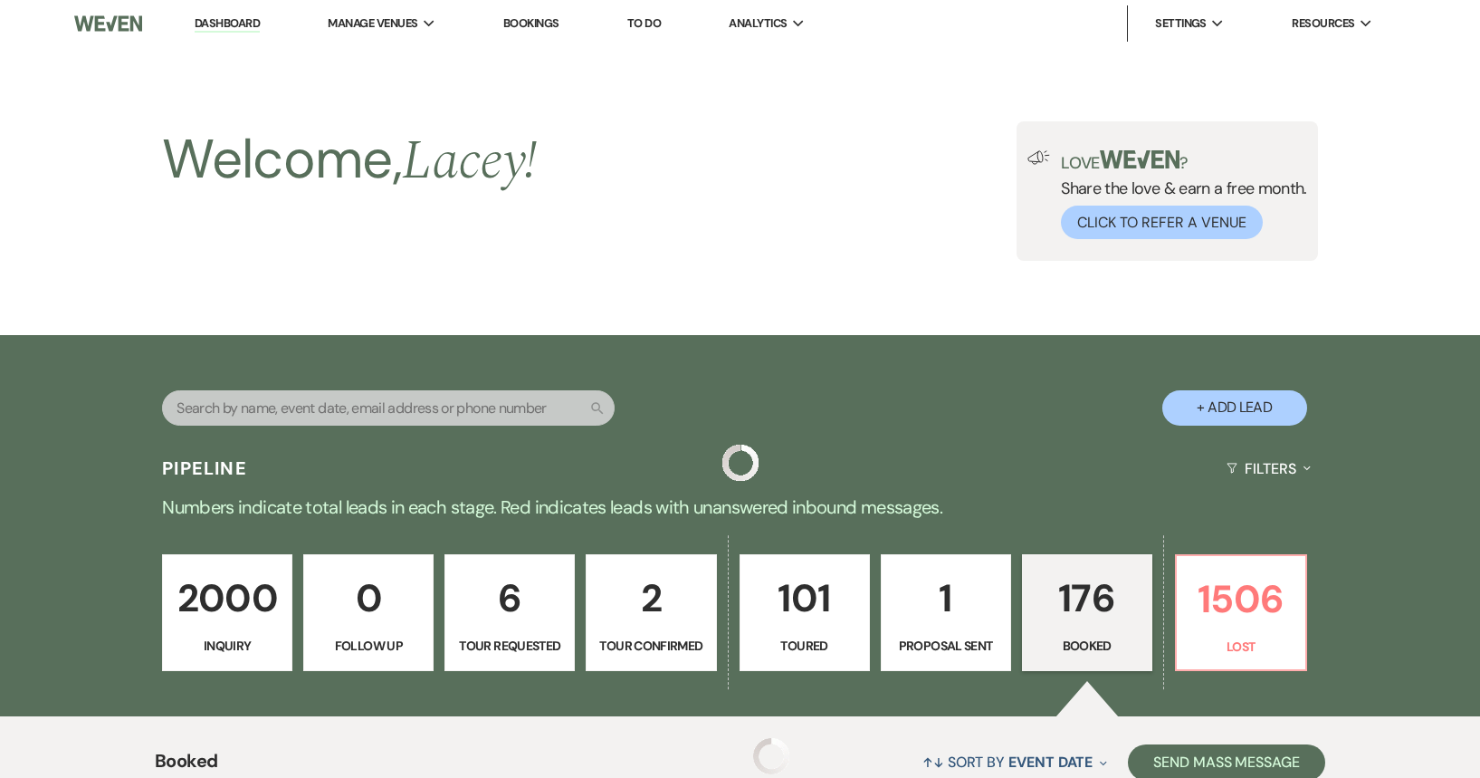
scroll to position [996, 0]
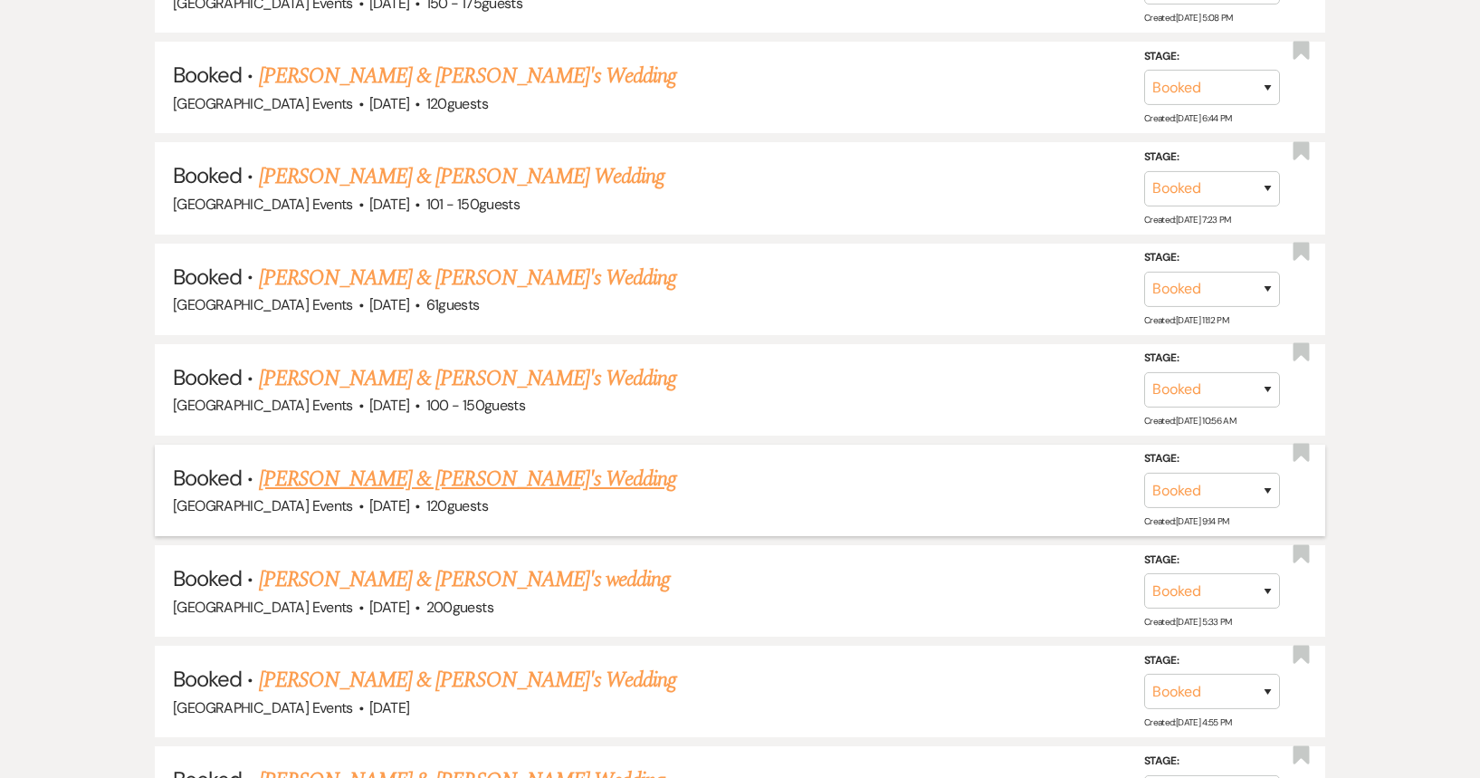
click at [392, 484] on link "[PERSON_NAME] & [PERSON_NAME]'s Wedding" at bounding box center [468, 479] width 418 height 33
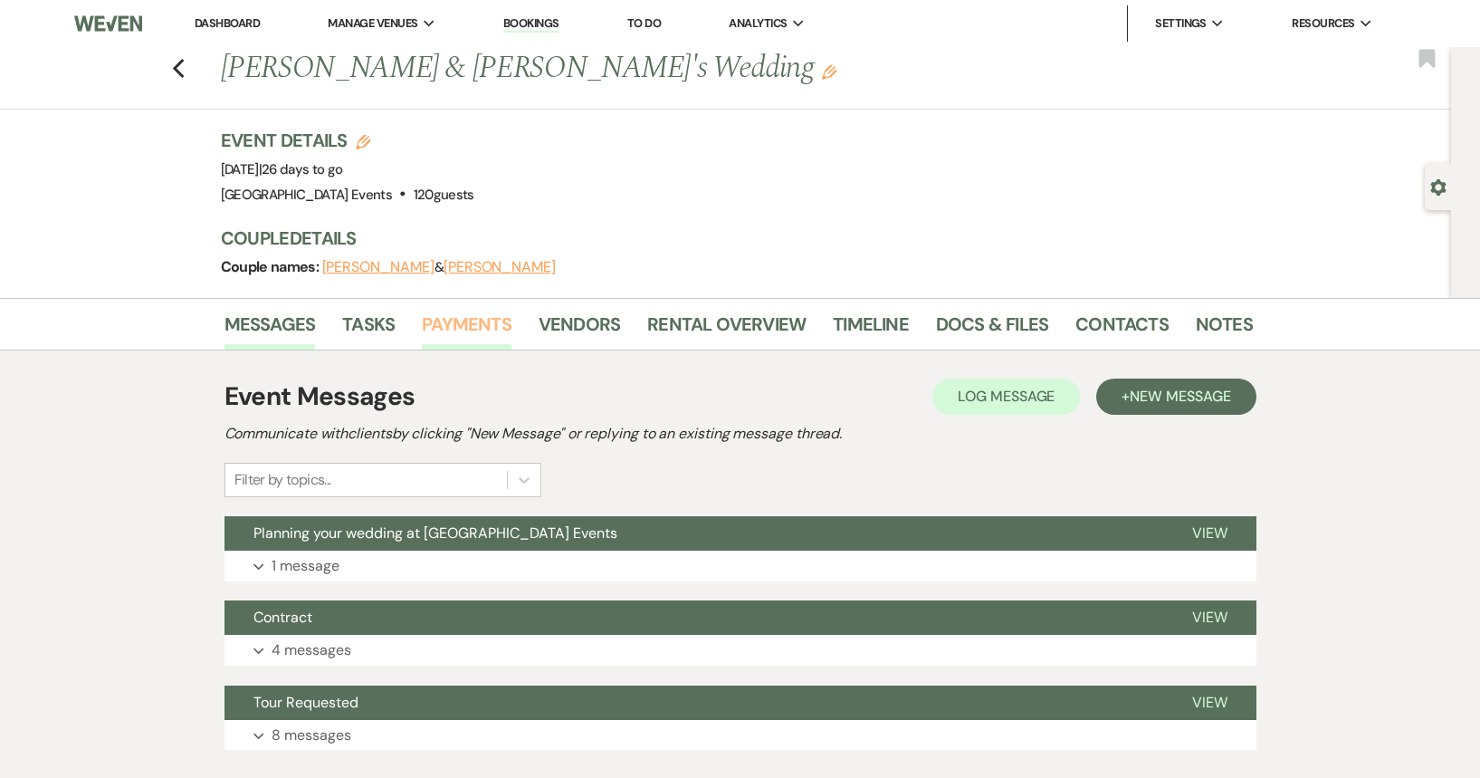
click at [492, 320] on link "Payments" at bounding box center [467, 330] width 90 height 40
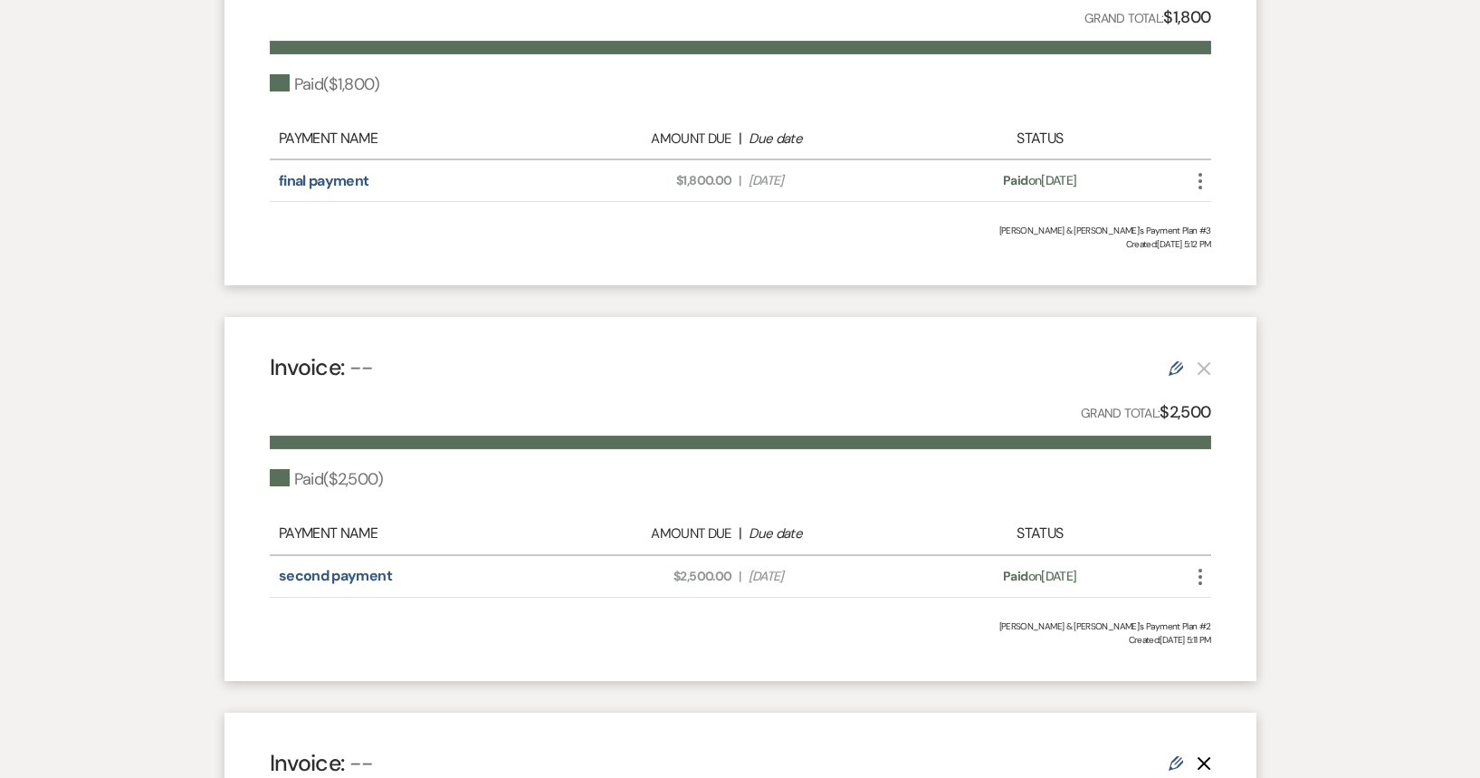
scroll to position [453, 0]
